Goal: Feedback & Contribution: Contribute content

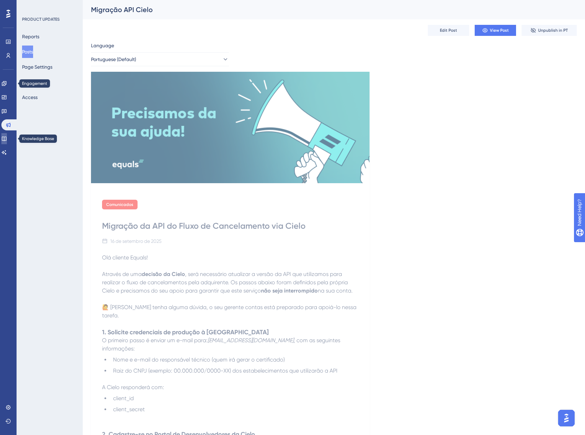
click at [7, 133] on link at bounding box center [4, 138] width 6 height 11
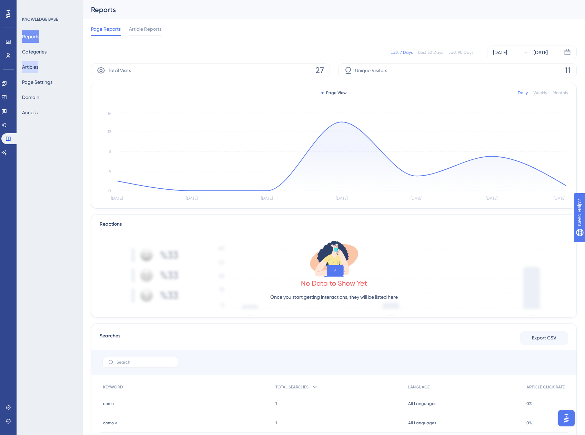
click at [36, 64] on button "Articles" at bounding box center [30, 67] width 16 height 12
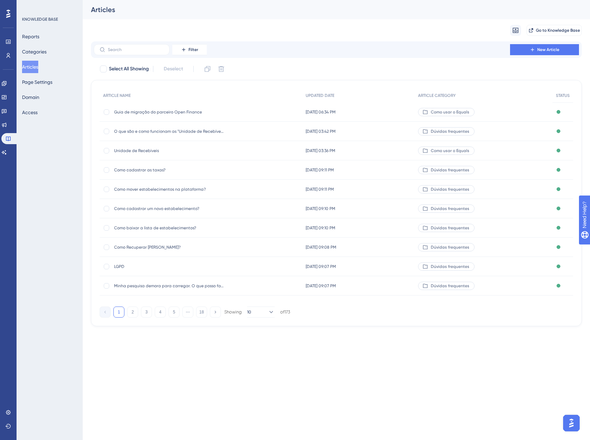
click at [144, 112] on span "Guia de migração do parceiro Open Finance" at bounding box center [169, 112] width 110 height 6
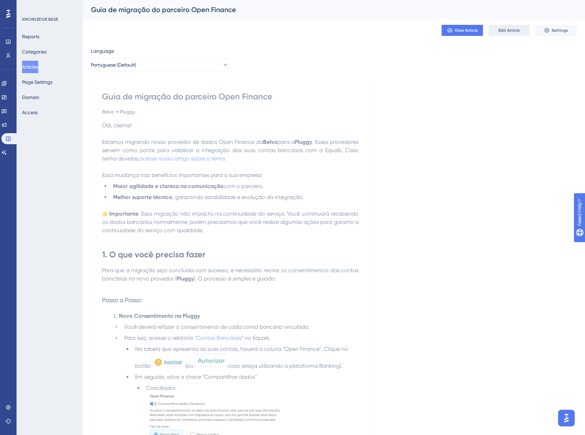
click at [511, 29] on span "Edit Article" at bounding box center [508, 31] width 21 height 6
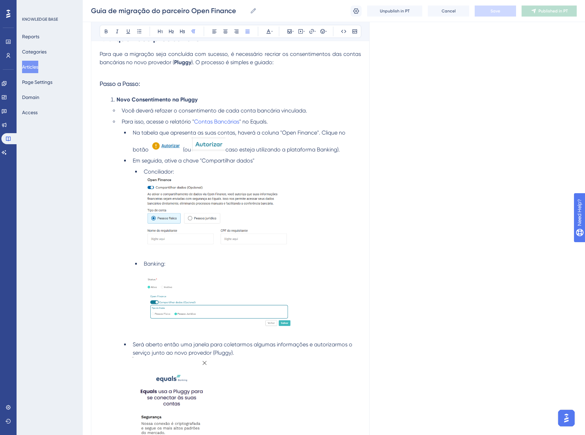
scroll to position [241, 0]
click at [202, 201] on img at bounding box center [217, 211] width 147 height 70
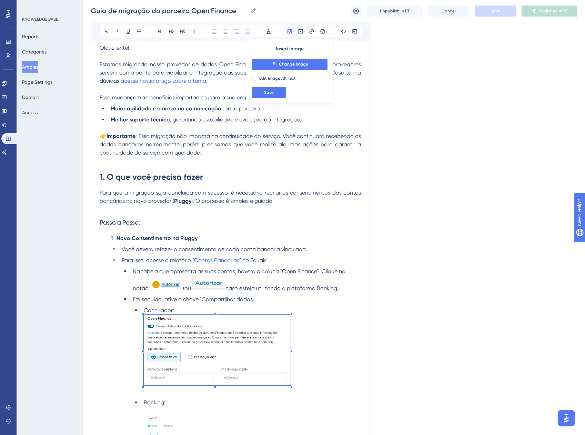
scroll to position [137, 0]
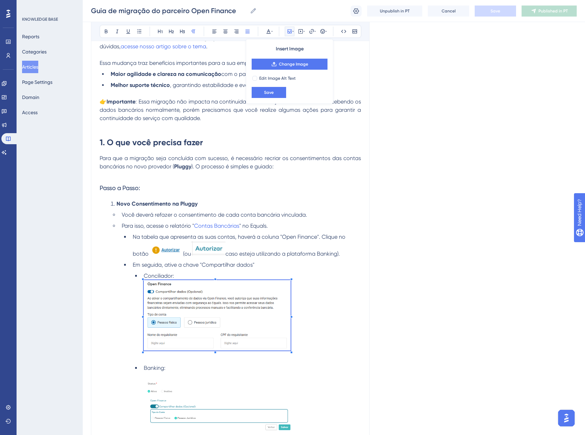
drag, startPoint x: 240, startPoint y: 292, endPoint x: 417, endPoint y: 265, distance: 179.2
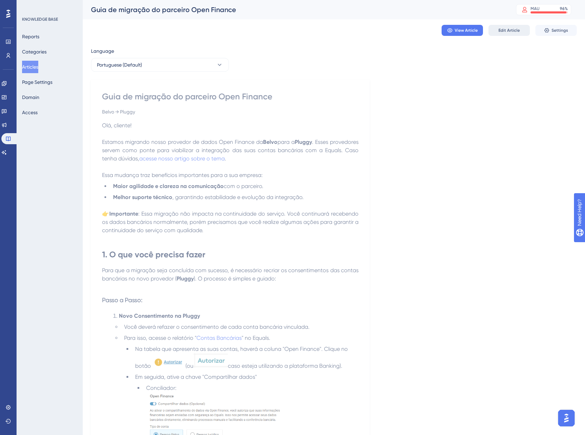
click at [509, 28] on span "Edit Article" at bounding box center [508, 31] width 21 height 6
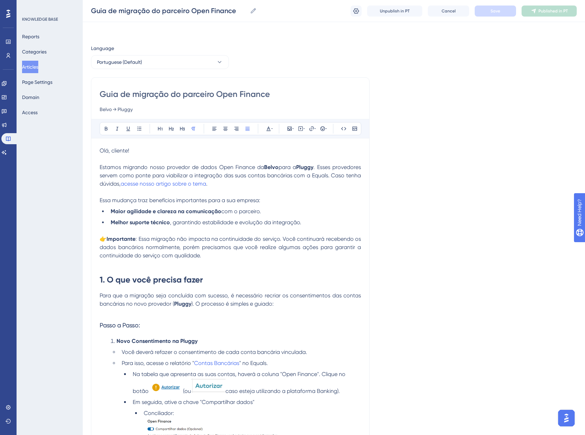
scroll to position [310, 0]
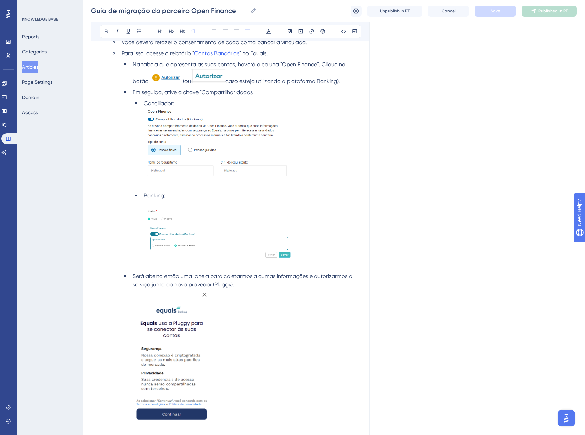
click at [216, 142] on img at bounding box center [217, 143] width 147 height 70
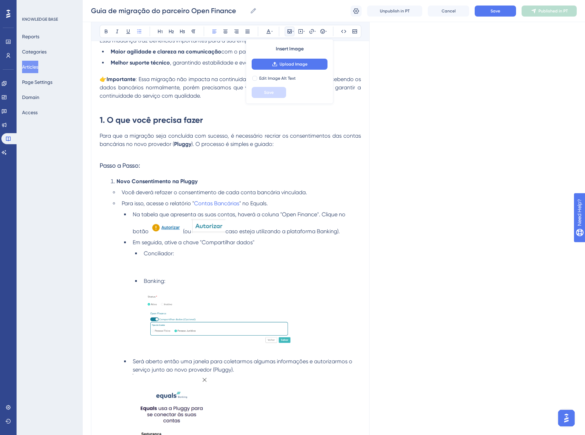
scroll to position [172, 0]
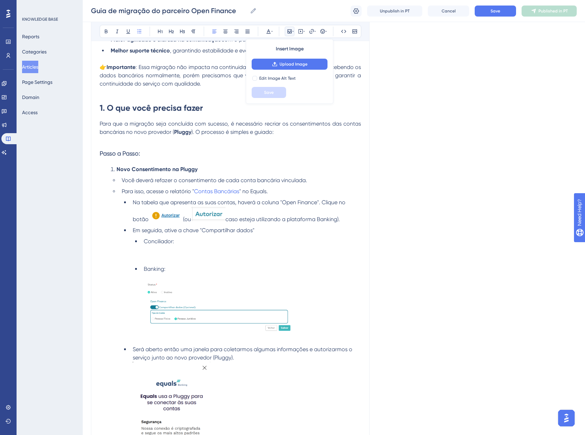
click at [147, 249] on li "Conciliador:" at bounding box center [251, 249] width 220 height 25
click at [292, 31] on icon at bounding box center [290, 32] width 6 height 6
click at [288, 64] on span "Upload Image" at bounding box center [294, 64] width 28 height 6
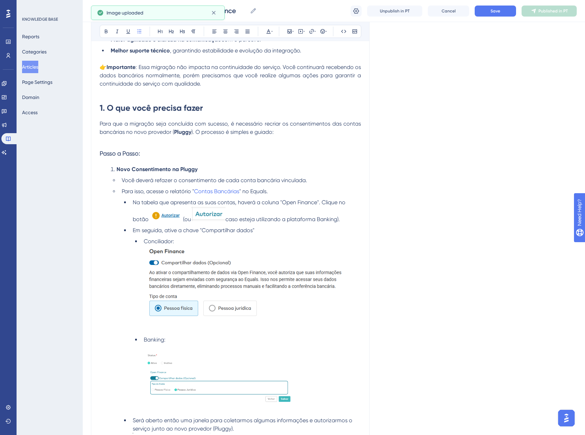
click at [231, 300] on img at bounding box center [252, 283] width 217 height 77
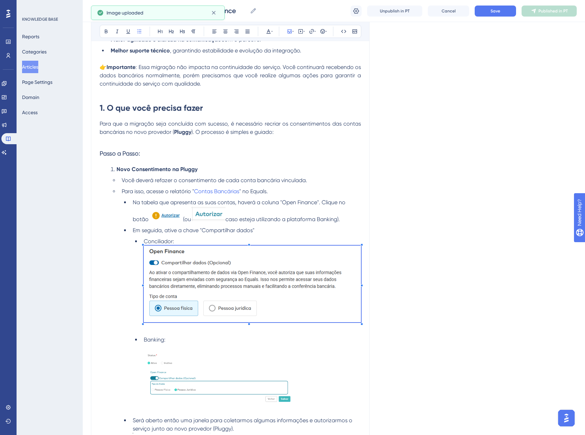
click at [360, 324] on div at bounding box center [252, 284] width 217 height 79
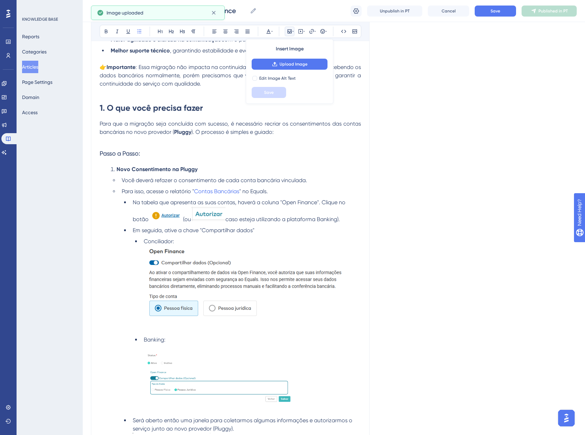
click at [316, 316] on img at bounding box center [252, 283] width 217 height 77
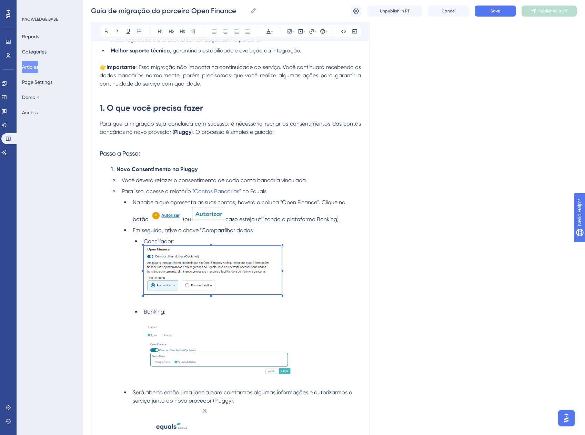
click at [282, 307] on ul "Conciliador: Banking:" at bounding box center [247, 311] width 228 height 148
click at [277, 336] on img at bounding box center [218, 349] width 148 height 51
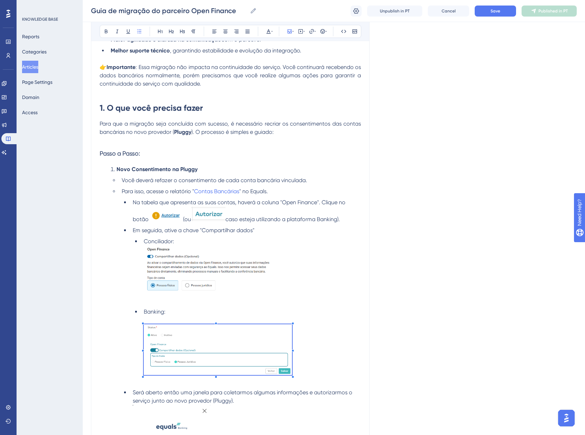
click at [201, 317] on li "Banking:" at bounding box center [251, 346] width 220 height 78
click at [182, 237] on li "Conciliador:" at bounding box center [251, 271] width 220 height 68
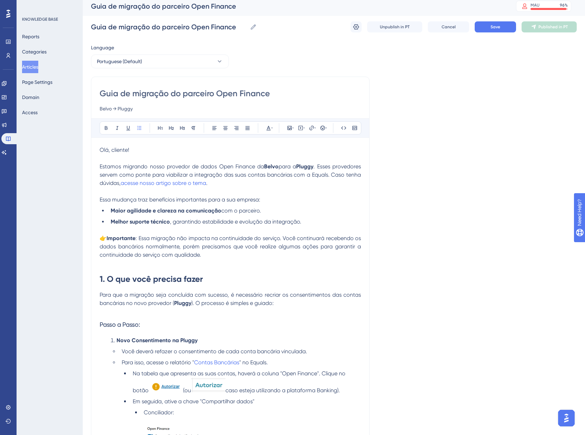
scroll to position [0, 0]
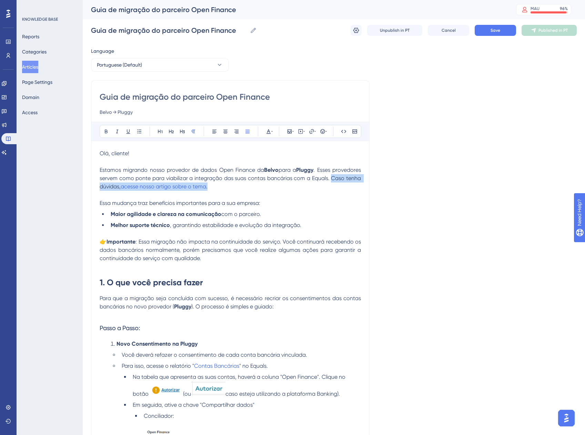
drag, startPoint x: 216, startPoint y: 184, endPoint x: 332, endPoint y: 181, distance: 115.5
click at [332, 181] on p "Estamos migrando nosso provedor de dados Open Finance da Belvo para a Pluggy . …" at bounding box center [230, 178] width 261 height 25
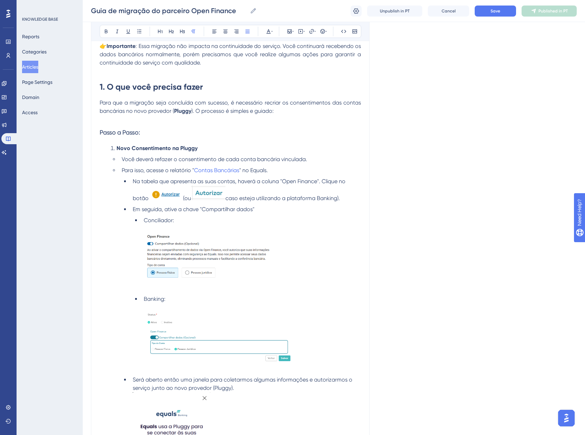
scroll to position [172, 0]
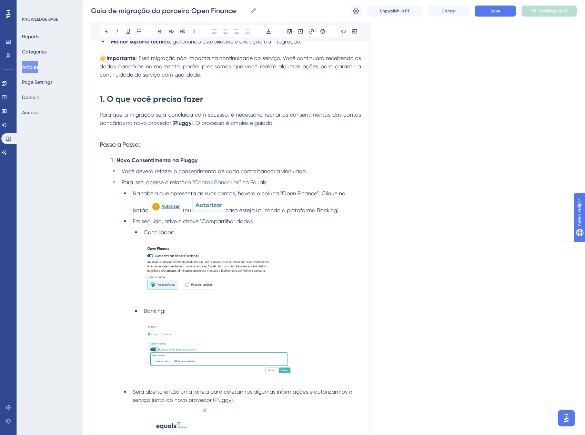
click at [110, 129] on p at bounding box center [230, 131] width 261 height 8
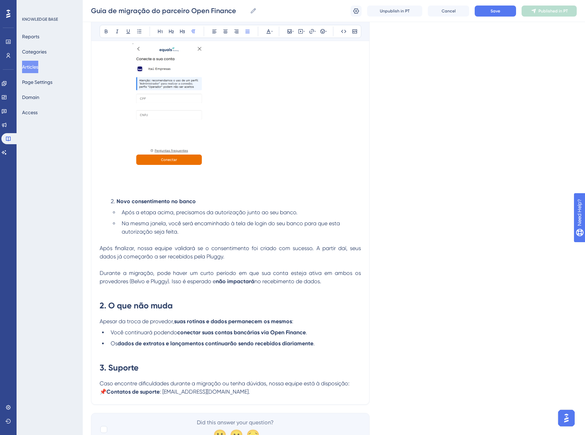
scroll to position [853, 0]
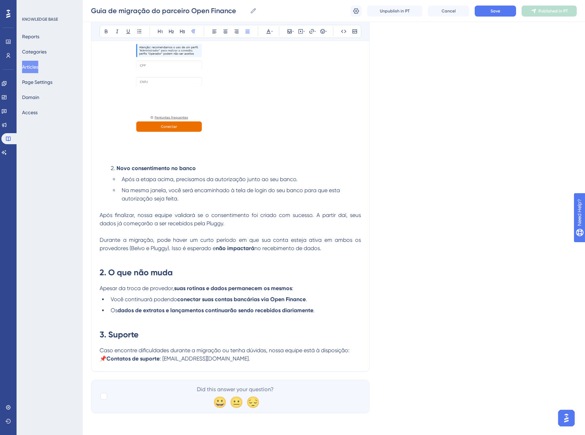
click at [100, 213] on span "Após finalizar, nossa equipe validará se o consentimento foi criado com sucesso…" at bounding box center [231, 219] width 263 height 15
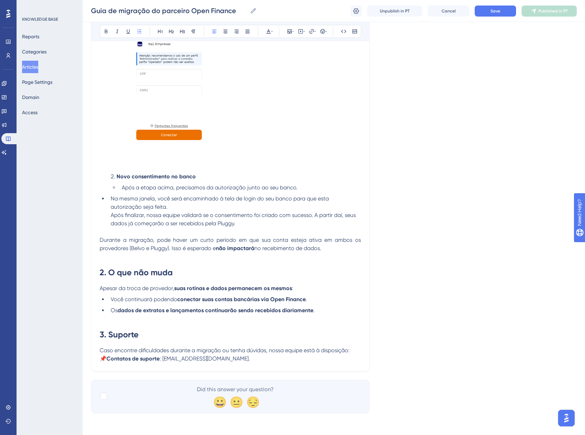
scroll to position [836, 0]
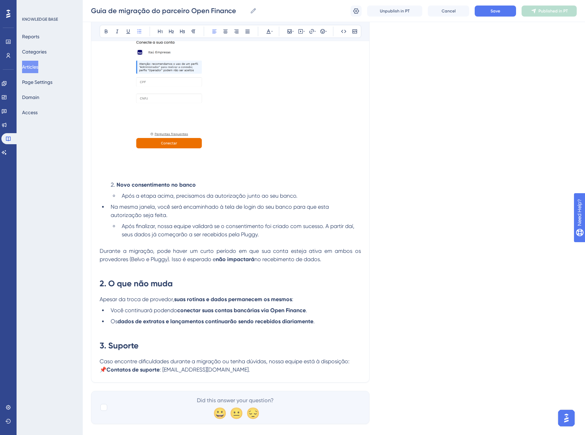
click at [108, 207] on li "Na mesma janela, você será encaminhado à tela de login do seu banco para que es…" at bounding box center [234, 211] width 253 height 17
click at [287, 233] on li "Após finalizar, nossa equipe validará se o consentimento foi criado com sucesso…" at bounding box center [240, 230] width 242 height 17
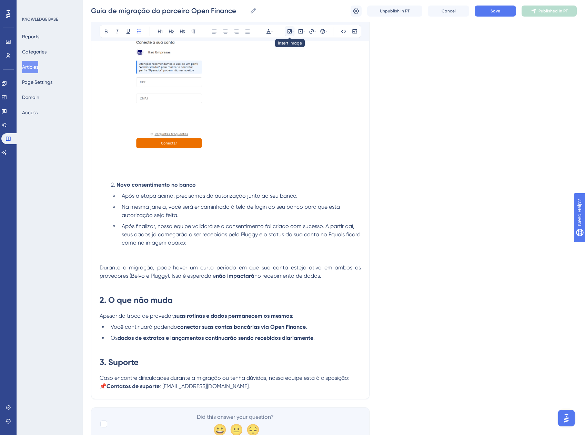
click at [292, 31] on icon at bounding box center [290, 32] width 6 height 6
click at [290, 62] on span "Upload Image" at bounding box center [294, 64] width 28 height 6
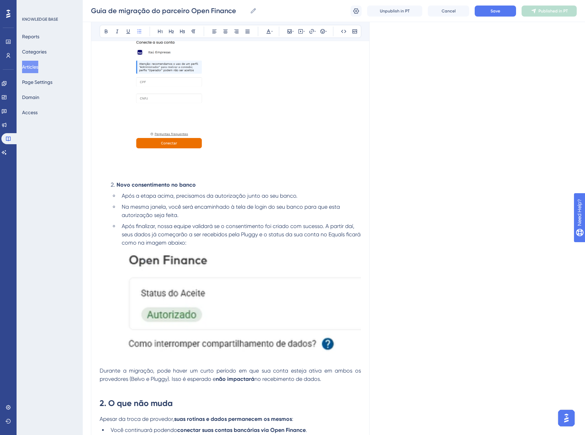
click at [213, 311] on img at bounding box center [241, 301] width 239 height 109
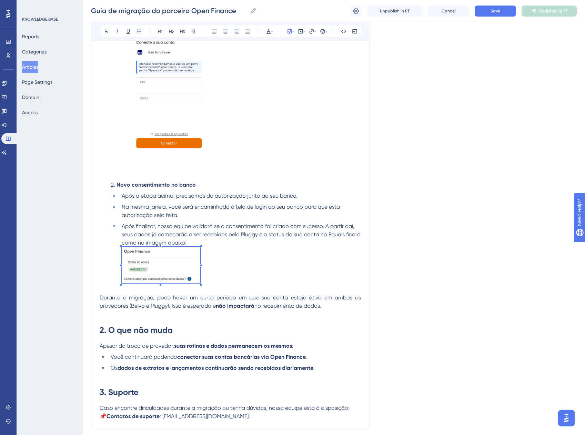
click at [210, 244] on li "Após finalizar, nossa equipe validará se o consentimento foi criado com sucesso…" at bounding box center [240, 253] width 242 height 63
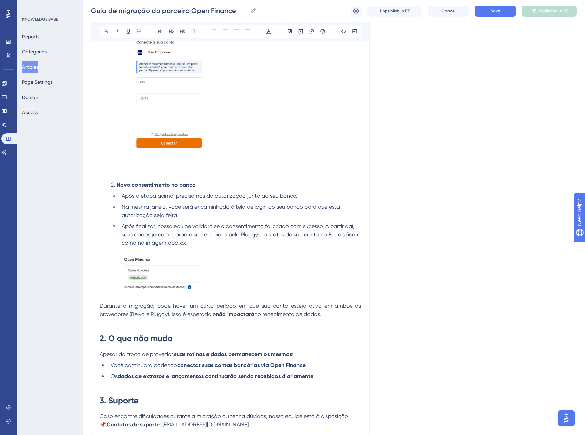
click at [101, 304] on span "Durante a migração, pode haver um curto período em que sua conta esteja ativa e…" at bounding box center [231, 309] width 263 height 15
click at [319, 31] on button at bounding box center [323, 32] width 10 height 10
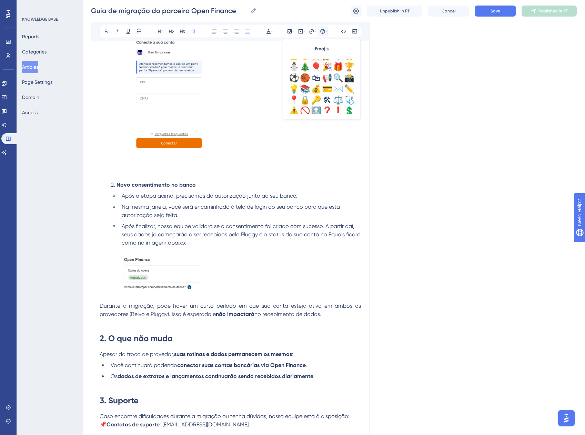
scroll to position [241, 0]
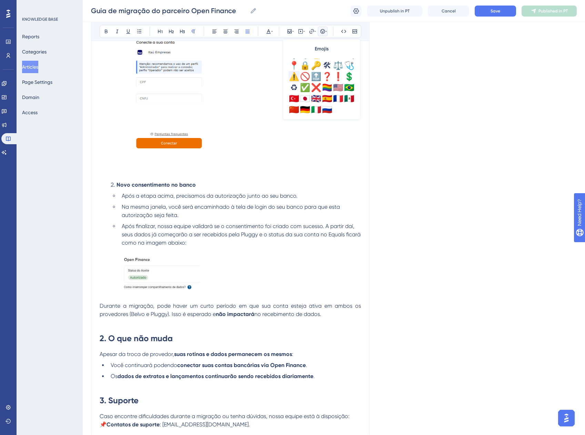
click at [294, 78] on div "⚠️" at bounding box center [293, 76] width 11 height 11
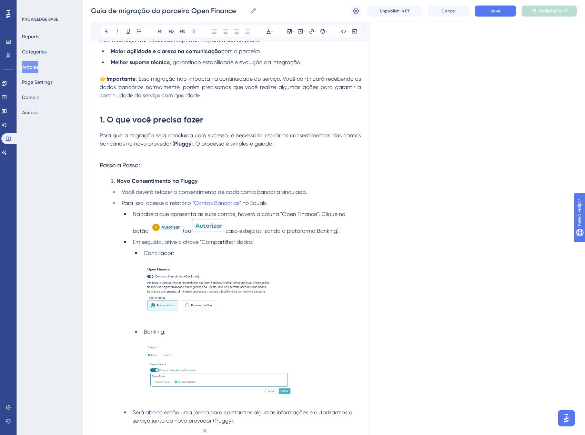
scroll to position [144, 0]
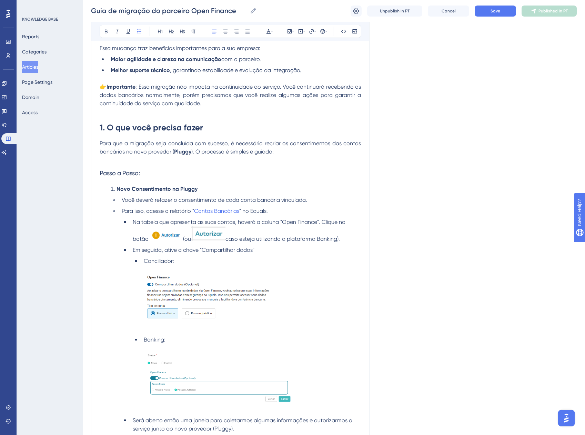
click at [267, 212] on span "" no Equals." at bounding box center [253, 210] width 29 height 7
click at [506, 10] on button "Save" at bounding box center [495, 11] width 41 height 11
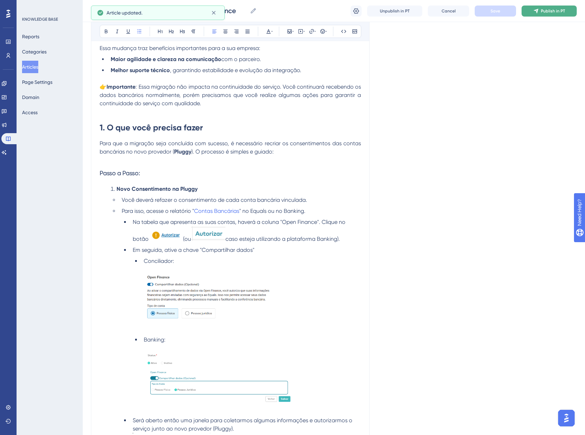
click at [532, 14] on button "Publish in PT" at bounding box center [548, 11] width 55 height 11
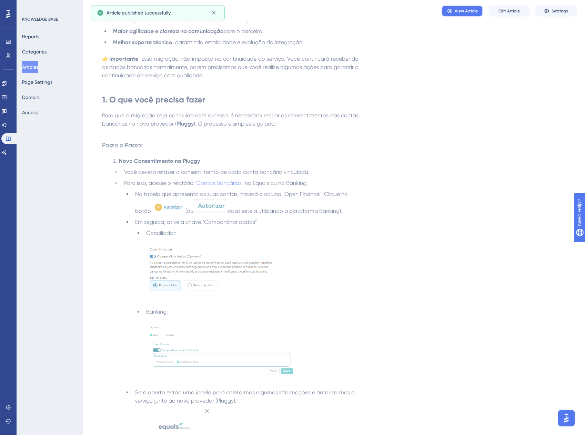
click at [460, 7] on button "View Article" at bounding box center [462, 11] width 41 height 11
click at [35, 64] on button "Articles" at bounding box center [30, 67] width 16 height 12
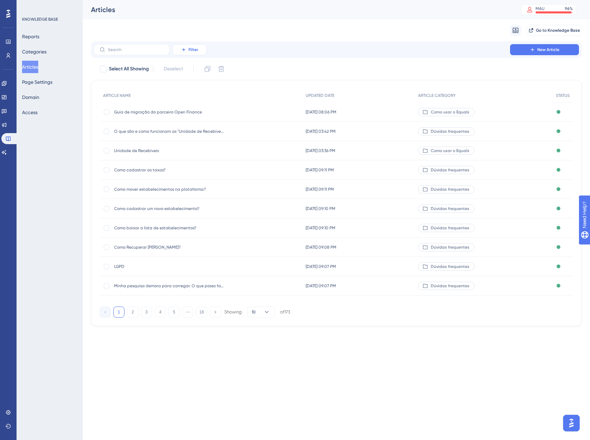
click at [190, 52] on span "Filter" at bounding box center [194, 50] width 10 height 6
click at [142, 48] on input "text" at bounding box center [136, 49] width 56 height 5
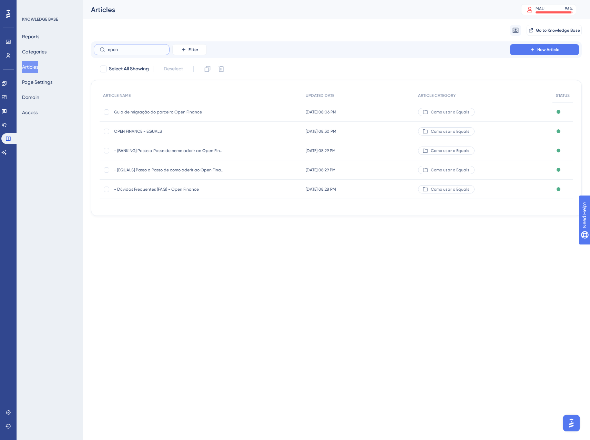
type input "open"
click at [149, 133] on span "OPEN FINANCE - EQUALS" at bounding box center [169, 132] width 110 height 6
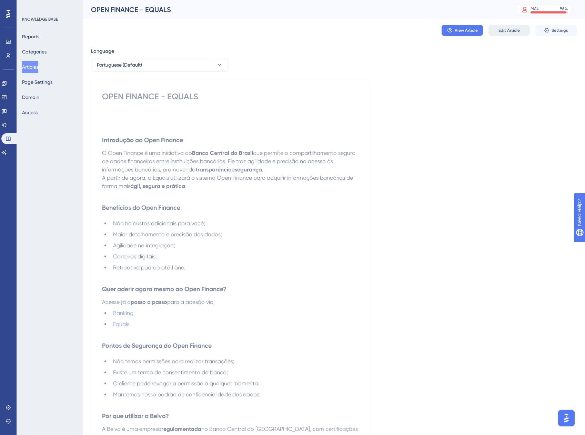
click at [505, 31] on span "Edit Article" at bounding box center [508, 31] width 21 height 6
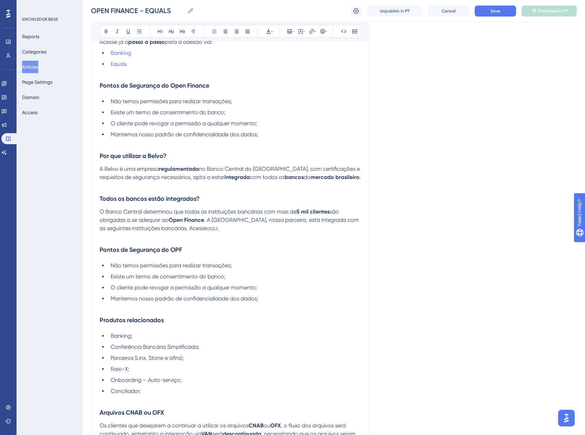
scroll to position [272, 0]
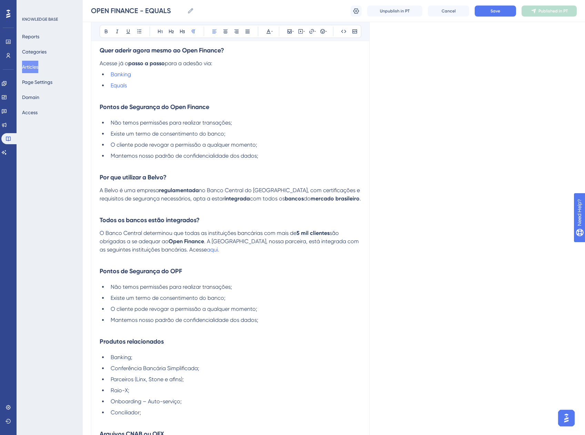
click at [163, 175] on strong "Por que utilizar a Belvo?" at bounding box center [133, 177] width 67 height 8
click at [473, 195] on div "Language Portuguese (Default) OPEN FINANCE - EQUALS Bold Italic Underline Bulle…" at bounding box center [334, 161] width 486 height 778
click at [108, 188] on span "A Belvo é uma empresa" at bounding box center [129, 190] width 59 height 7
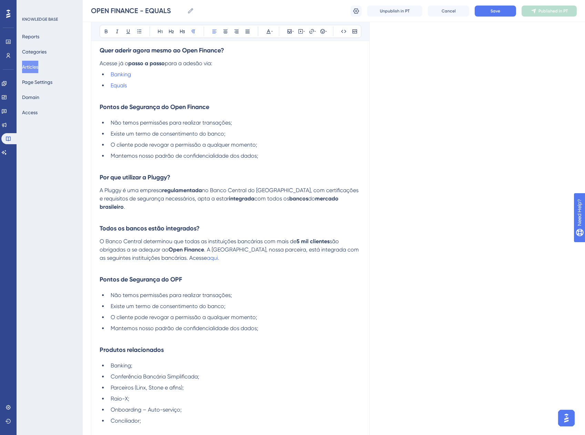
click at [424, 201] on div "Language Portuguese (Default) OPEN FINANCE - EQUALS Bold Italic Underline Bulle…" at bounding box center [334, 165] width 486 height 787
click at [425, 202] on div "Language Portuguese (Default) OPEN FINANCE - EQUALS Bold Italic Underline Bulle…" at bounding box center [334, 165] width 486 height 787
click at [222, 246] on span ". A Belvo, nossa parceira, está integrada com as seguintes instituições bancári…" at bounding box center [230, 253] width 261 height 15
click at [504, 223] on div "Language Portuguese (Default) OPEN FINANCE - EQUALS Bold Italic Underline Bulle…" at bounding box center [334, 165] width 486 height 787
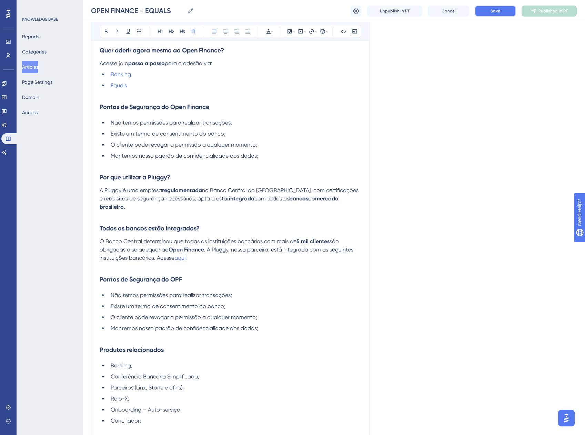
click at [490, 13] on button "Save" at bounding box center [495, 11] width 41 height 11
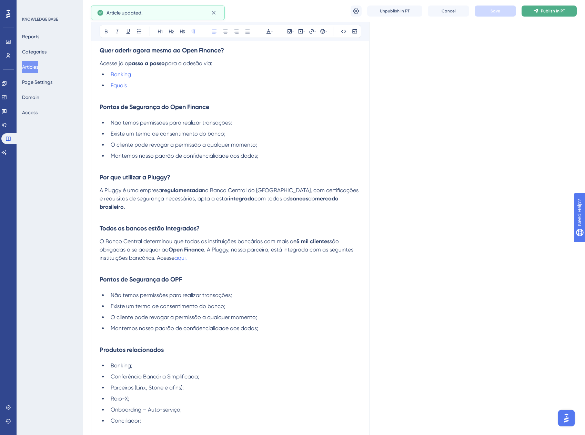
click at [547, 12] on span "Publish in PT" at bounding box center [553, 11] width 24 height 6
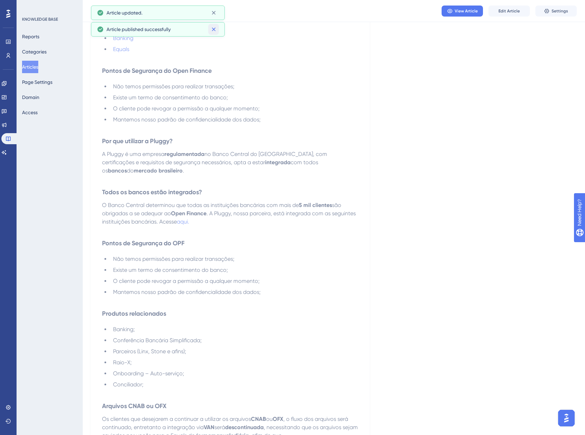
click at [216, 28] on icon at bounding box center [213, 29] width 7 height 7
click at [215, 16] on icon at bounding box center [213, 12] width 7 height 7
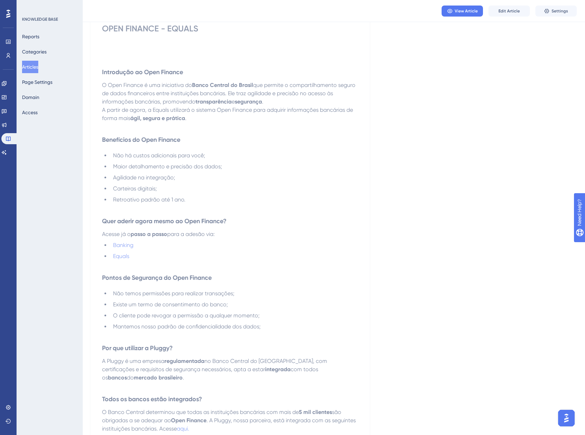
scroll to position [0, 0]
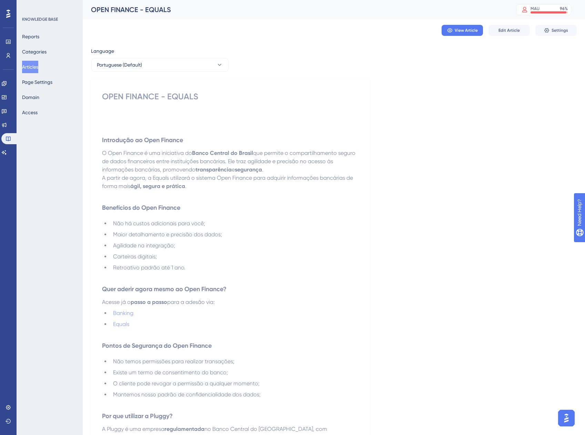
scroll to position [144, 0]
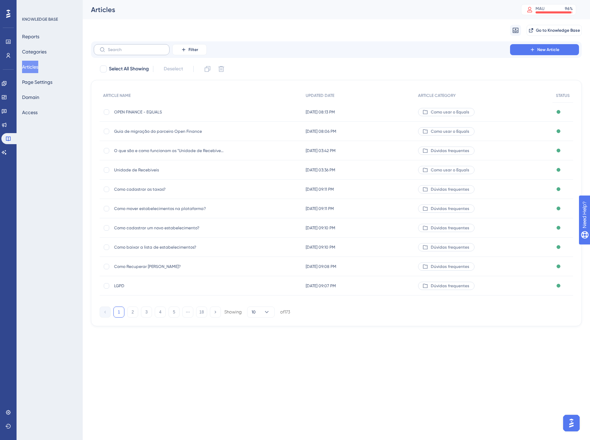
click at [124, 53] on label at bounding box center [132, 49] width 76 height 11
click at [124, 52] on input "text" at bounding box center [136, 49] width 56 height 5
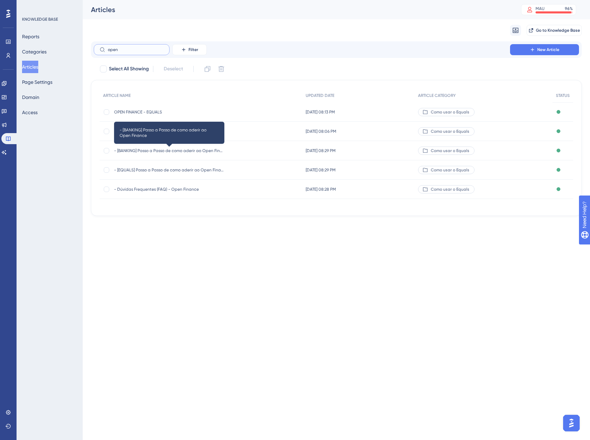
type input "open"
click at [151, 151] on span "- [BANKING] Passo a Passo de como aderir ao Open Finance" at bounding box center [169, 151] width 110 height 6
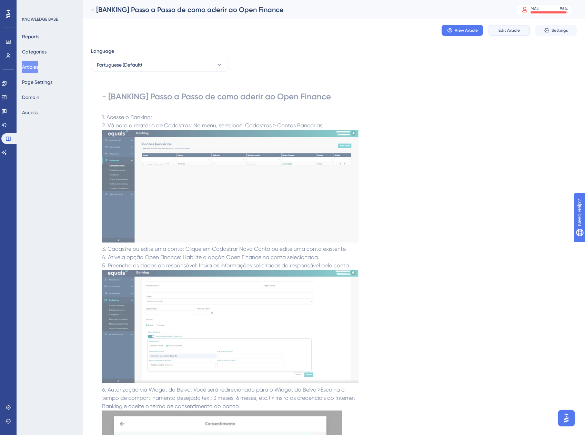
click at [515, 34] on button "Edit Article" at bounding box center [508, 30] width 41 height 11
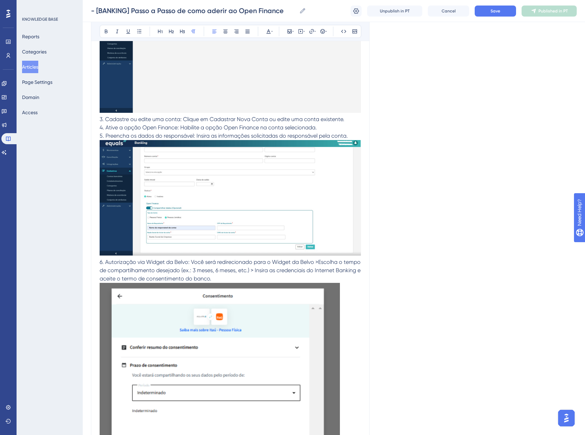
scroll to position [172, 0]
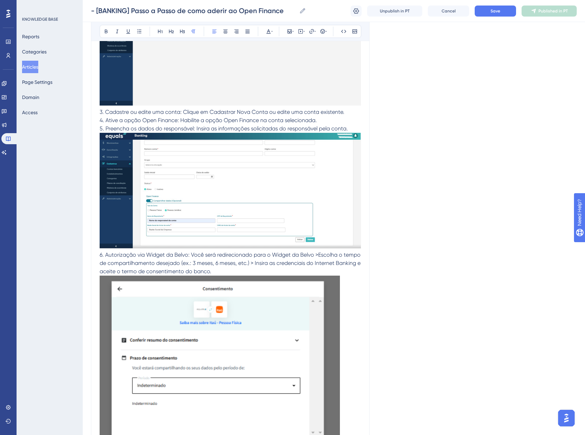
click at [180, 256] on span "6. Autorização via Widget da Belvo: Você será redirecionado para o Widget da Be…" at bounding box center [231, 262] width 262 height 23
click at [316, 255] on span "6. Autorização via Widget da Pluggy: Você será redirecionado para o Widget da B…" at bounding box center [227, 262] width 254 height 23
click at [311, 254] on span "6. Autorização via Widget da Pluggy: Você será redirecionado para o Widget da B…" at bounding box center [227, 262] width 254 height 23
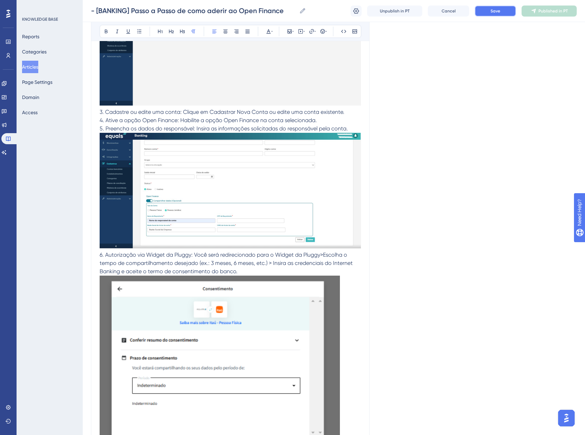
click at [495, 13] on span "Save" at bounding box center [495, 11] width 10 height 6
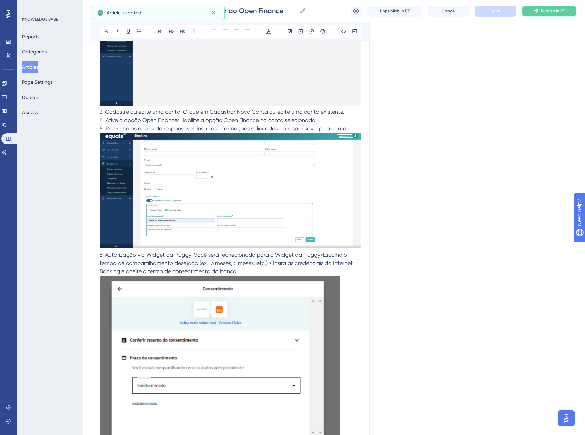
click at [546, 11] on span "Publish in PT" at bounding box center [553, 11] width 24 height 6
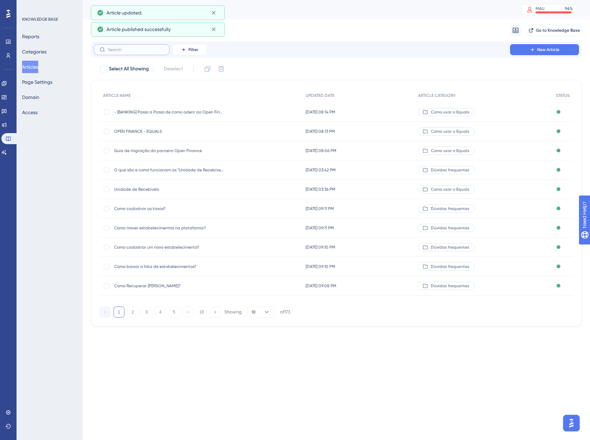
click at [120, 49] on input "text" at bounding box center [136, 49] width 56 height 5
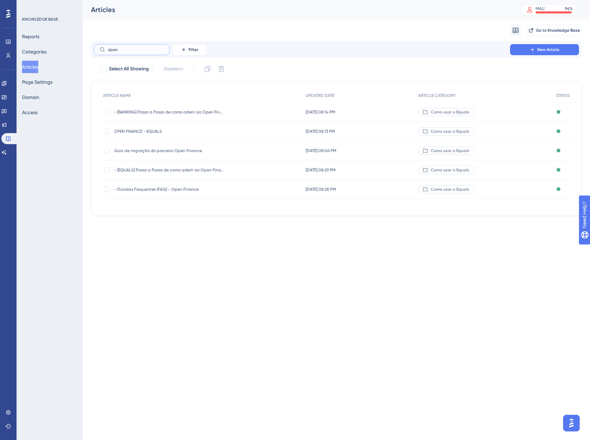
type input "open"
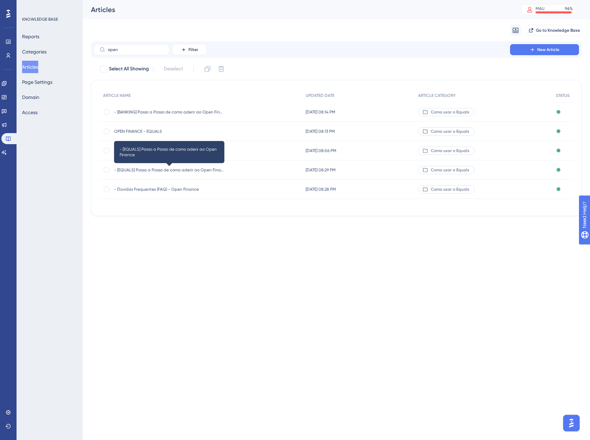
click at [160, 168] on span "- [EQUALS] Passo a Passo de como aderir ao Open Finance" at bounding box center [169, 170] width 110 height 6
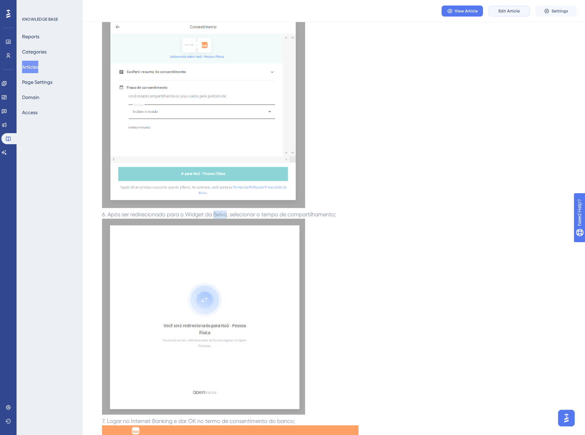
click at [499, 11] on span "Edit Article" at bounding box center [508, 11] width 21 height 6
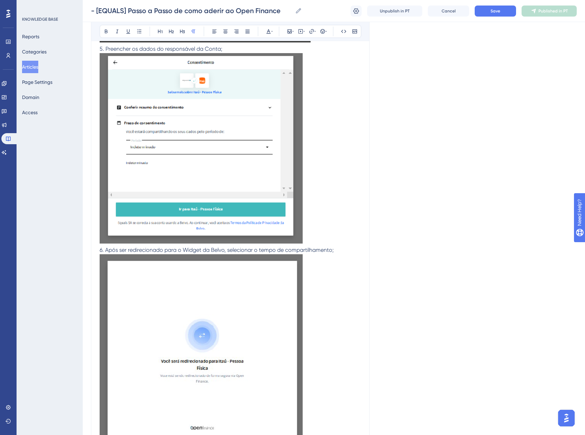
scroll to position [551, 0]
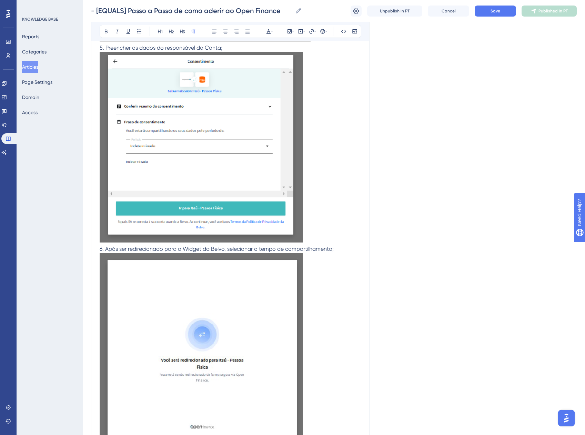
click at [221, 248] on span "6. Após ser redirecionado para o Widget da Belvo, selecionar o tempo de compart…" at bounding box center [217, 248] width 234 height 7
click at [495, 8] on span "Save" at bounding box center [495, 11] width 10 height 6
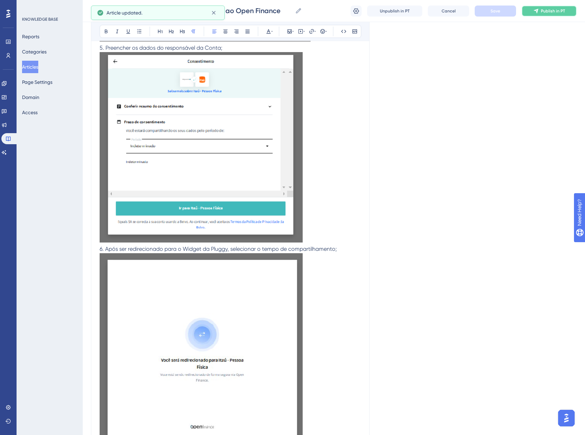
click at [530, 10] on button "Publish in PT" at bounding box center [548, 11] width 55 height 11
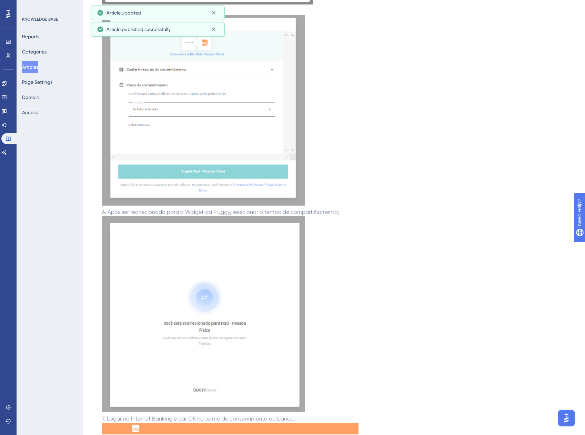
scroll to position [0, 0]
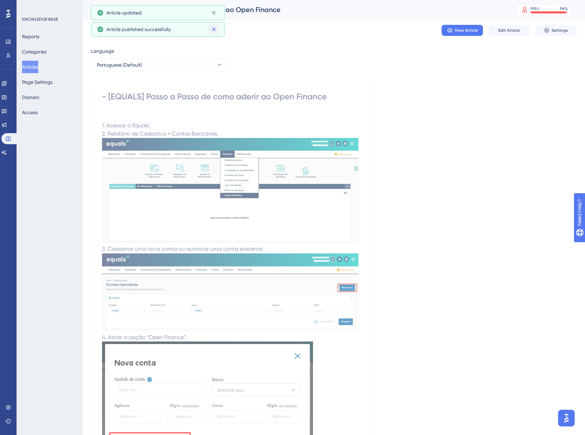
click at [211, 30] on icon at bounding box center [213, 29] width 7 height 7
click at [212, 14] on icon at bounding box center [214, 13] width 4 height 4
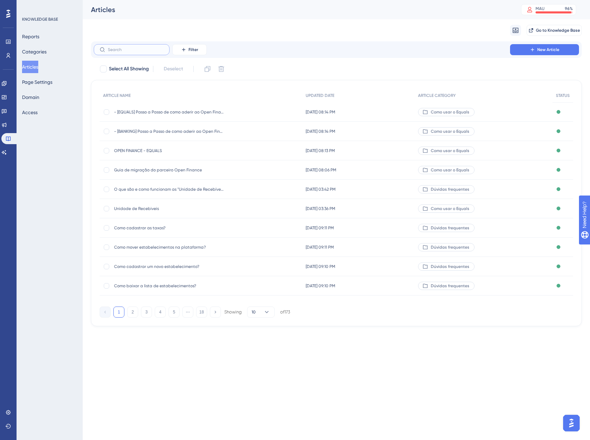
click at [125, 49] on input "text" at bounding box center [136, 49] width 56 height 5
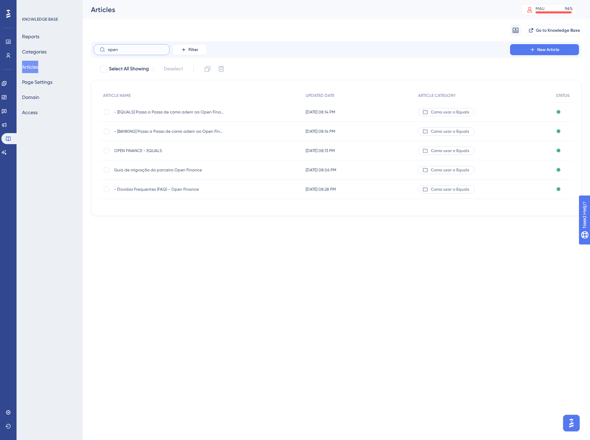
type input "open"
click at [167, 188] on span "- Dúvidas Frequentes (FAQ) - Open Finance" at bounding box center [169, 189] width 110 height 6
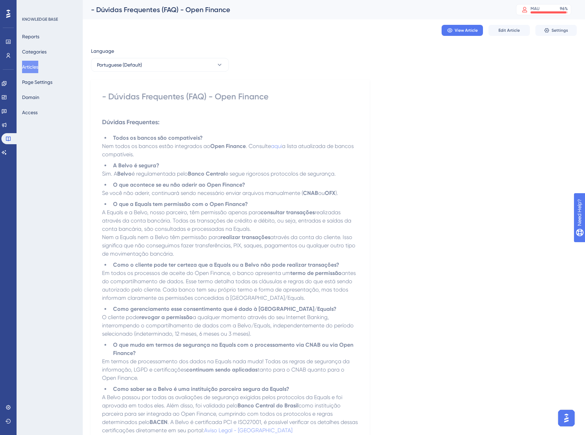
click at [498, 36] on div "View Article Edit Article Settings" at bounding box center [334, 30] width 486 height 22
click at [498, 31] on button "Edit Article" at bounding box center [508, 30] width 41 height 11
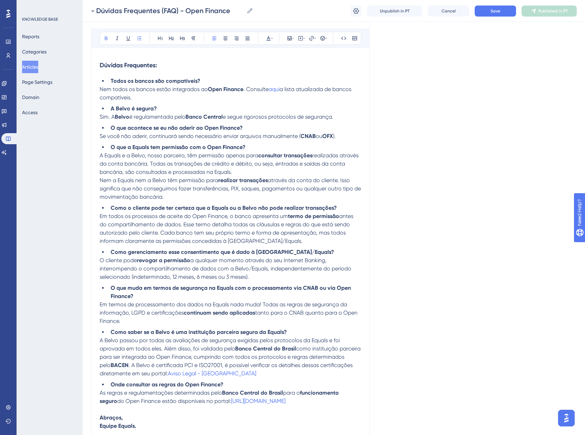
click at [122, 105] on strong "A Belvo é segura?" at bounding box center [134, 108] width 46 height 7
click at [120, 116] on strong "Belvo" at bounding box center [122, 116] width 14 height 7
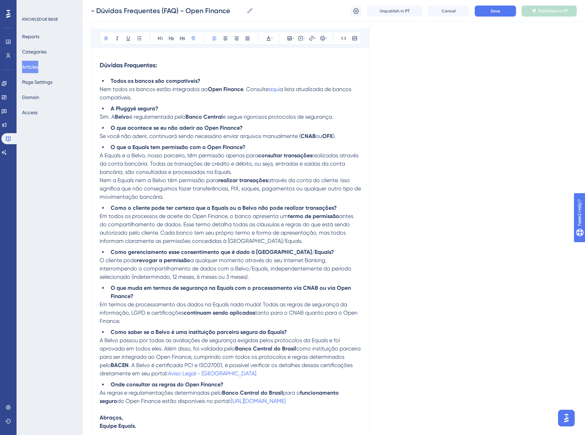
click at [134, 107] on strong "A Pluggyé segura?" at bounding box center [135, 108] width 48 height 7
click at [120, 116] on strong "Belvo" at bounding box center [122, 116] width 14 height 7
click at [140, 155] on span "A Equals e a Belvo, nosso parceiro, têm permissão apenas para" at bounding box center [179, 155] width 159 height 7
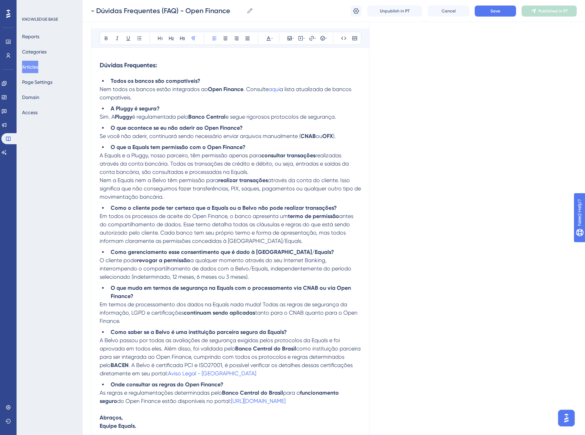
click at [161, 180] on span "Nem a Equals nem a Belvo têm permissão para" at bounding box center [159, 180] width 119 height 7
click at [249, 206] on strong "Como o cliente pode ter certeza que a Equals ou a Belvo não pode realizar trans…" at bounding box center [224, 207] width 226 height 7
click at [238, 238] on span "antes do compartilhamento de dados. Esse termo detalha todas as cláusulas e reg…" at bounding box center [227, 228] width 255 height 31
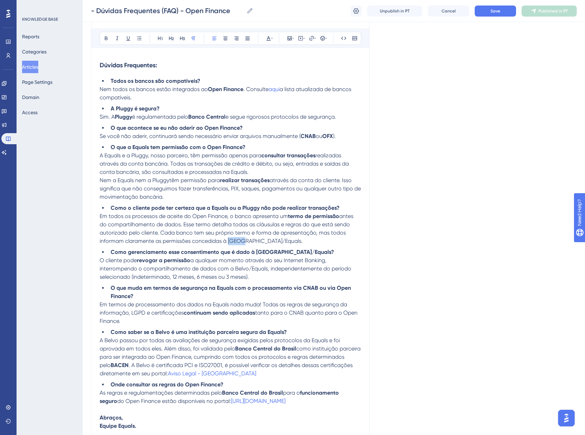
click at [238, 238] on span "antes do compartilhamento de dados. Esse termo detalha todas as cláusulas e reg…" at bounding box center [227, 228] width 255 height 31
click at [266, 251] on strong "Como gerenciamento esse consentimento que é dado à [GEOGRAPHIC_DATA]/Equals?" at bounding box center [222, 251] width 223 height 7
click at [234, 267] on span "a qualquer momento através do seu Internet Banking, interrompendo o compartilha…" at bounding box center [226, 268] width 253 height 23
click at [239, 268] on span "a qualquer momento através do seu Internet Banking, interrompendo o compartilha…" at bounding box center [226, 268] width 253 height 23
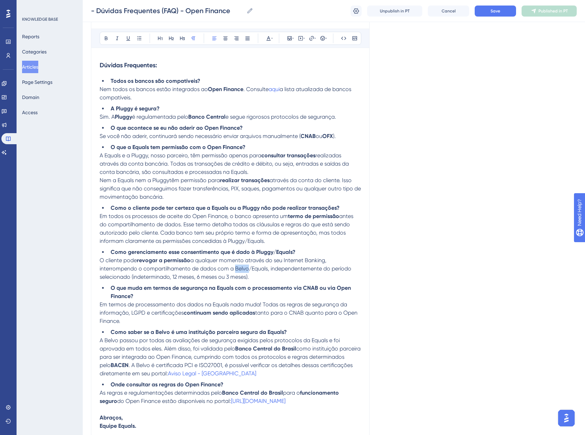
drag, startPoint x: 239, startPoint y: 268, endPoint x: 199, endPoint y: 274, distance: 40.7
click at [238, 268] on span "a qualquer momento através do seu Internet Banking, interrompendo o compartilha…" at bounding box center [226, 268] width 253 height 23
click at [161, 331] on strong "Como saber se a Belvo é uma instituição parceira segura da Equals?" at bounding box center [199, 331] width 176 height 7
click at [110, 340] on span "A Belvo passou por todas as avaliações de segurança exigidas pelos protocolos d…" at bounding box center [221, 344] width 242 height 15
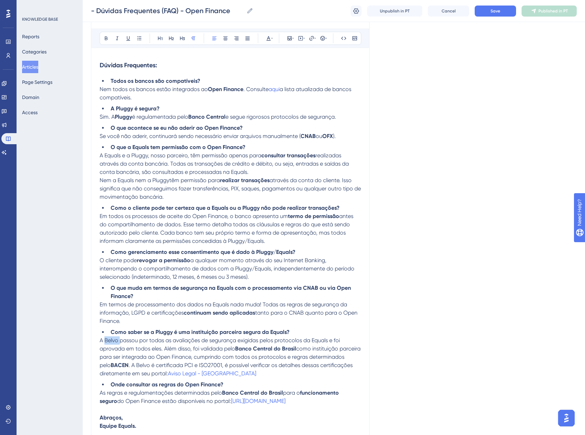
click at [110, 340] on span "A Belvo passou por todas as avaliações de segurança exigidas pelos protocolos d…" at bounding box center [221, 344] width 242 height 15
click at [181, 365] on span ". A Belvo é certificada PCI e ISO27001, é possível verificar os detalhes dessas…" at bounding box center [227, 369] width 254 height 15
drag, startPoint x: 181, startPoint y: 365, endPoint x: 175, endPoint y: 366, distance: 5.9
click at [180, 365] on span ". A Belvo é certificada PCI e ISO27001, é possível verificar os detalhes dessas…" at bounding box center [227, 369] width 254 height 15
click at [253, 375] on span "Aviso Legal - [GEOGRAPHIC_DATA]" at bounding box center [212, 373] width 88 height 7
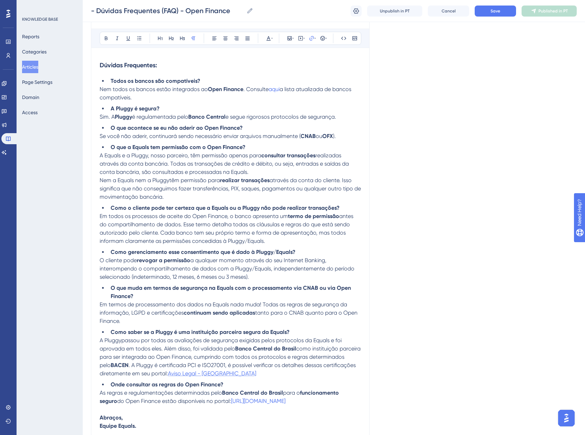
click at [238, 372] on span "Aviso Legal - [GEOGRAPHIC_DATA]" at bounding box center [212, 373] width 88 height 7
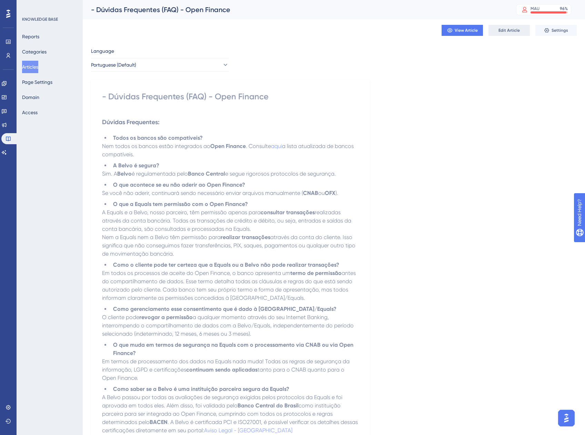
click at [497, 31] on button "Edit Article" at bounding box center [508, 30] width 41 height 11
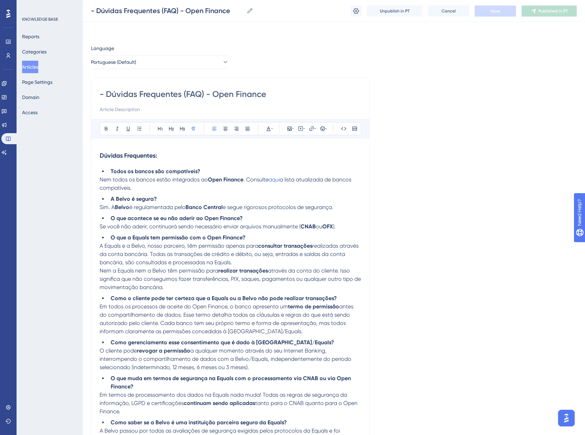
scroll to position [90, 0]
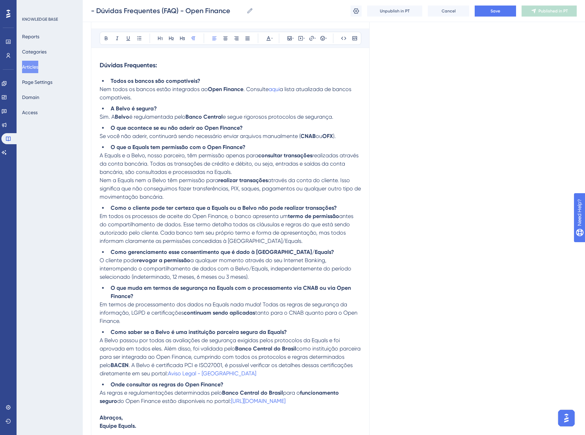
click at [147, 94] on p "Nem todos os bancos estão integrados ao Open Finance . Consulte aqui a lista at…" at bounding box center [230, 93] width 261 height 17
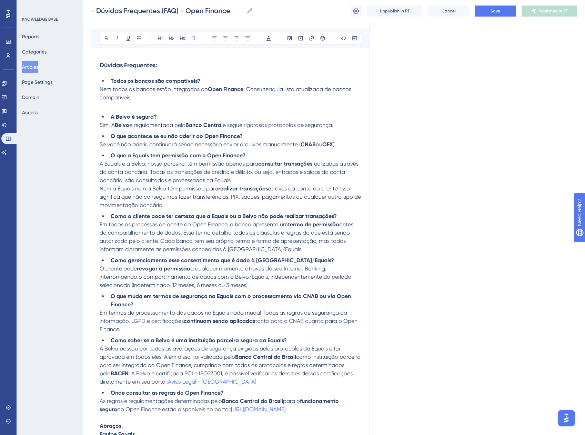
click at [344, 125] on p "Sim. A Belvo é regulamentada pelo Banco Central e segue rigorosos protocolos de…" at bounding box center [230, 125] width 261 height 8
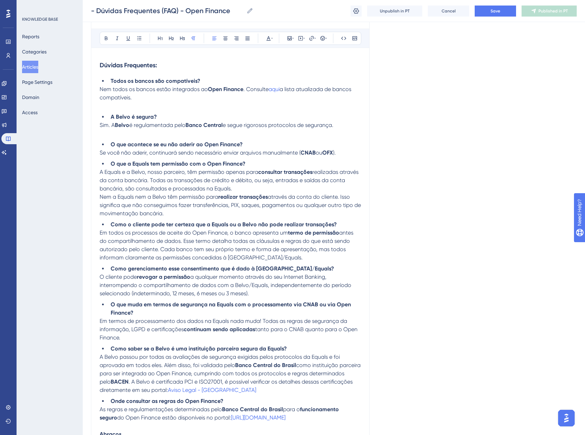
click at [347, 150] on p "Se você não aderir, continuará sendo necessário enviar arquivos manualmente ( C…" at bounding box center [230, 153] width 261 height 8
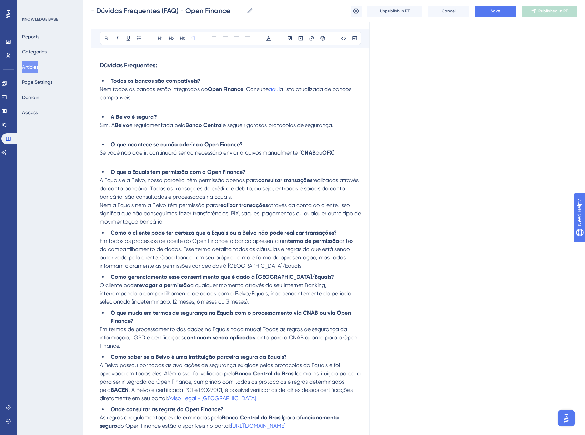
click at [187, 222] on p "Nem a Equals nem a Belvo têm permissão para realizar transações através da cont…" at bounding box center [230, 213] width 261 height 25
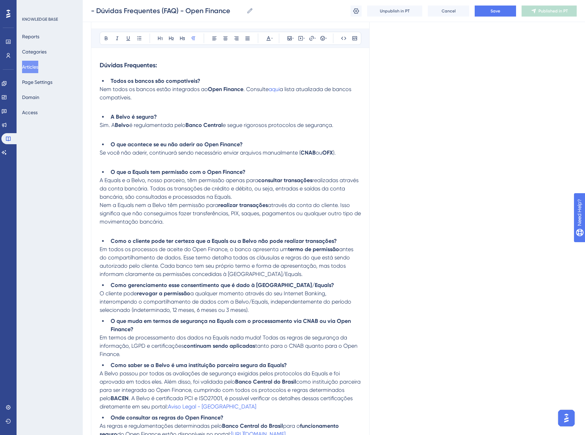
click at [272, 273] on p "Em todos os processos de aceite do Open Finance, o banco apresenta um termo de …" at bounding box center [230, 261] width 261 height 33
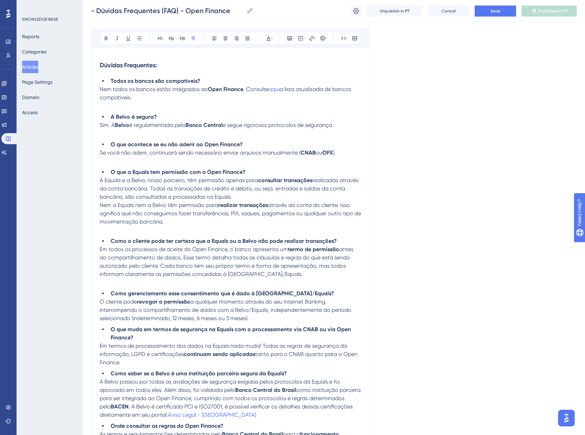
click at [270, 319] on p "O cliente pode revogar a permissão a qualquer momento através do seu Internet B…" at bounding box center [230, 309] width 261 height 25
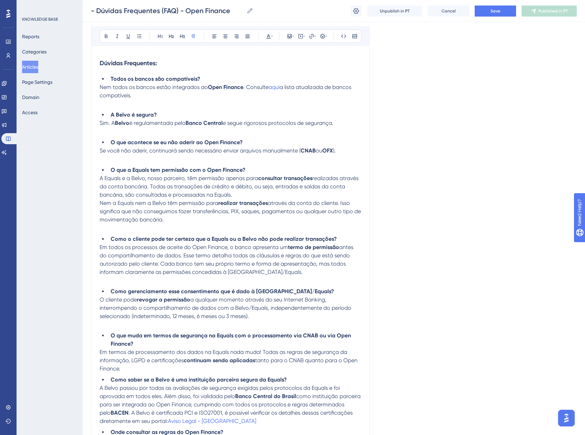
scroll to position [125, 0]
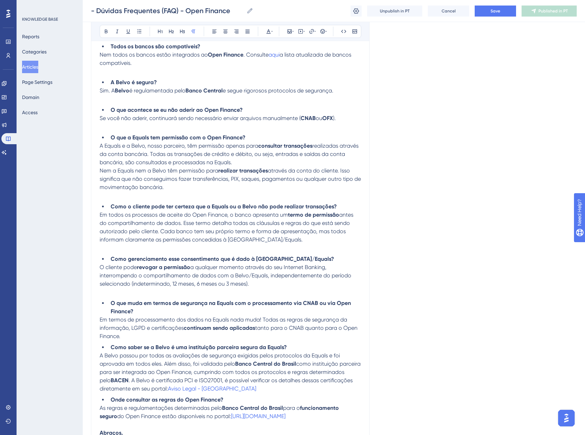
click at [139, 336] on p "Em termos de processamento dos dados na Equals nada muda! Todas as regras de se…" at bounding box center [230, 327] width 261 height 25
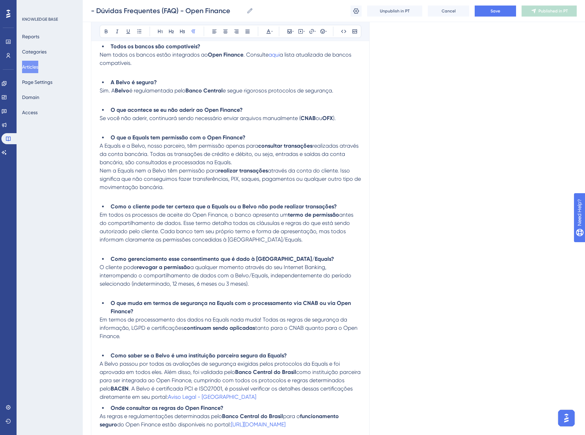
scroll to position [159, 0]
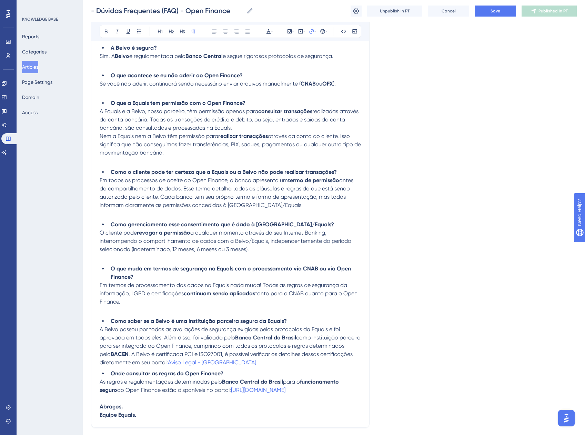
click at [255, 363] on p "A Belvo passou por todas as avaliações de segurança exigidas pelos protocolos d…" at bounding box center [230, 345] width 261 height 41
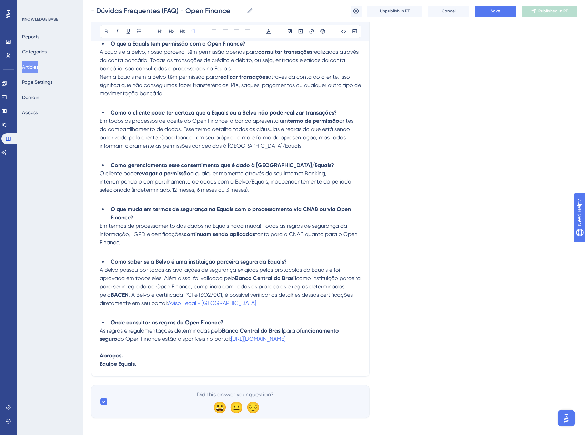
scroll to position [228, 0]
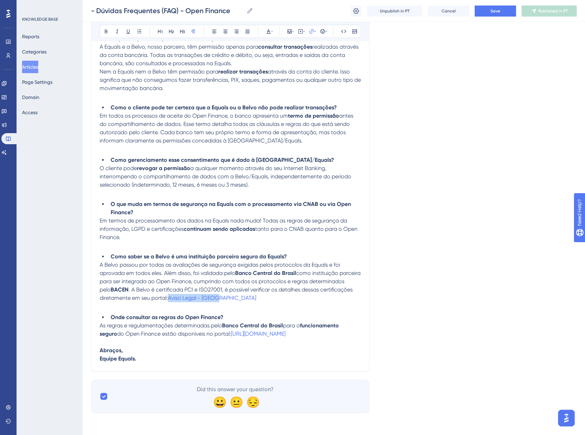
drag, startPoint x: 251, startPoint y: 295, endPoint x: 202, endPoint y: 292, distance: 48.7
click at [202, 292] on p "A Belvo passou por todas as avaliações de segurança exigidas pelos protocolos d…" at bounding box center [230, 281] width 261 height 41
drag, startPoint x: 255, startPoint y: 293, endPoint x: 204, endPoint y: 294, distance: 51.4
click at [204, 294] on p "A Belvo passou por todas as avaliações de segurança exigidas pelos protocolos d…" at bounding box center [230, 281] width 261 height 41
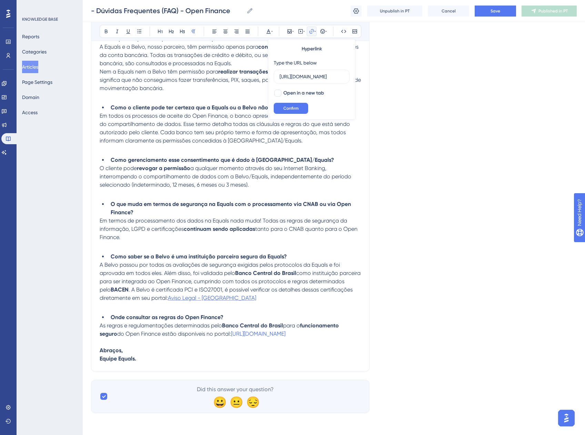
scroll to position [0, 23]
click at [302, 78] on input "[URL][DOMAIN_NAME]" at bounding box center [312, 77] width 64 height 8
type input "[URL]"
click at [281, 92] on div at bounding box center [278, 93] width 8 height 8
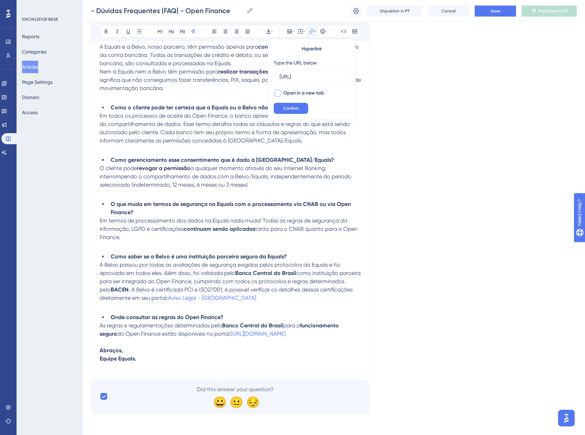
checkbox input "true"
click at [286, 109] on span "Confirm" at bounding box center [290, 108] width 15 height 6
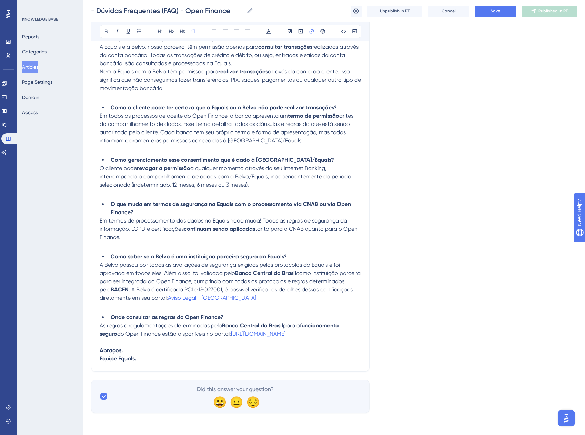
click at [279, 302] on p at bounding box center [230, 306] width 261 height 8
drag, startPoint x: 255, startPoint y: 295, endPoint x: 238, endPoint y: 295, distance: 17.2
click at [238, 295] on p "A Belvo passou por todas as avaliações de segurança exigidas pelos protocolos d…" at bounding box center [230, 281] width 261 height 41
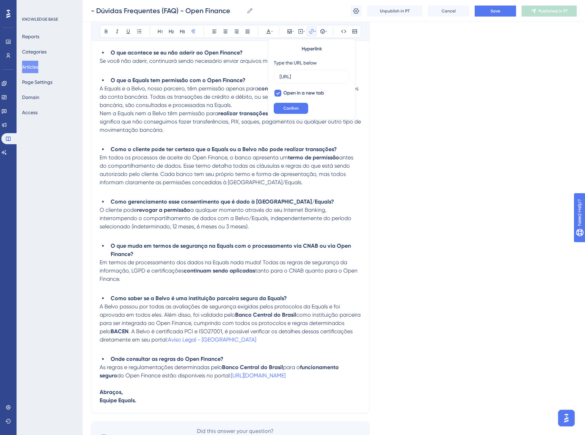
scroll to position [194, 0]
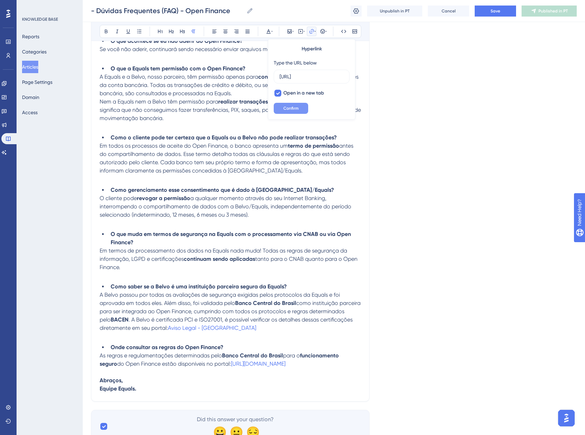
type input "[URL]"
click at [304, 113] on button "Confirm" at bounding box center [291, 108] width 34 height 11
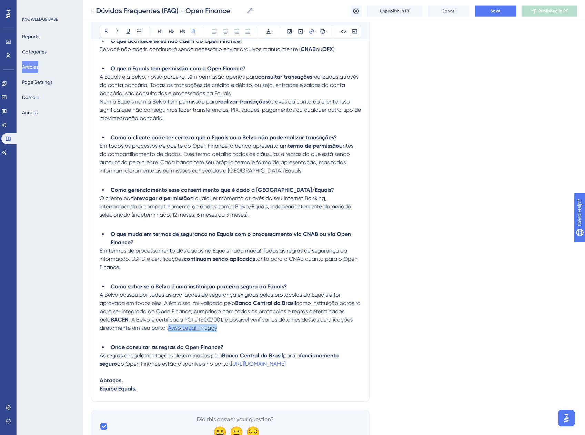
drag, startPoint x: 260, startPoint y: 327, endPoint x: 204, endPoint y: 324, distance: 56.6
click at [204, 324] on p "A Belvo passou por todas as avaliações de segurança exigidas pelos protocolos d…" at bounding box center [230, 311] width 261 height 41
click at [313, 32] on icon at bounding box center [312, 32] width 6 height 6
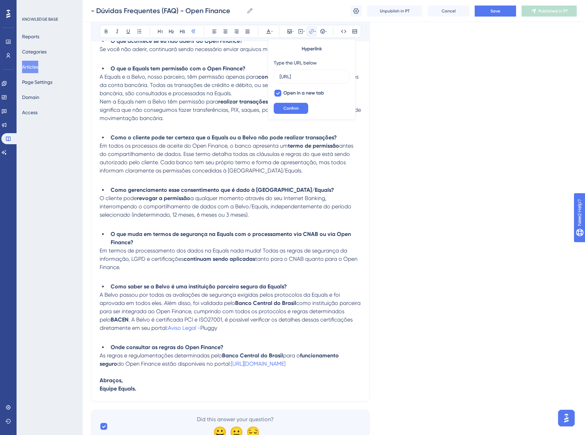
scroll to position [0, 14]
click at [312, 33] on icon at bounding box center [311, 31] width 4 height 4
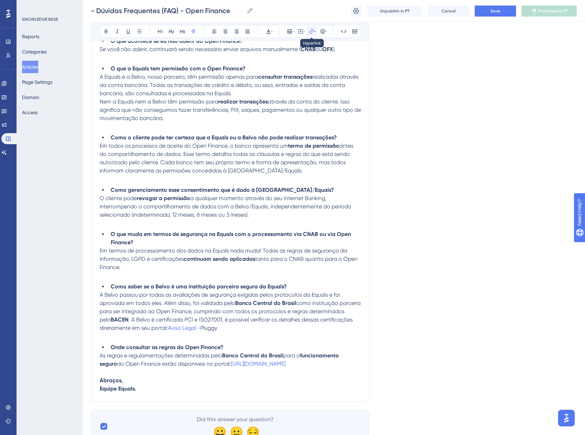
click at [312, 33] on icon at bounding box center [312, 32] width 6 height 6
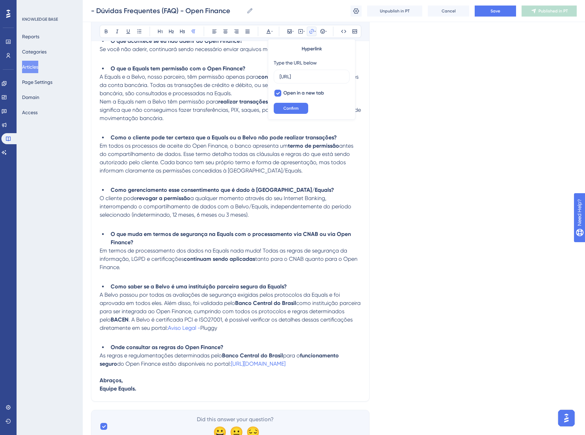
scroll to position [0, 14]
click at [304, 73] on input "[URL]" at bounding box center [312, 77] width 64 height 8
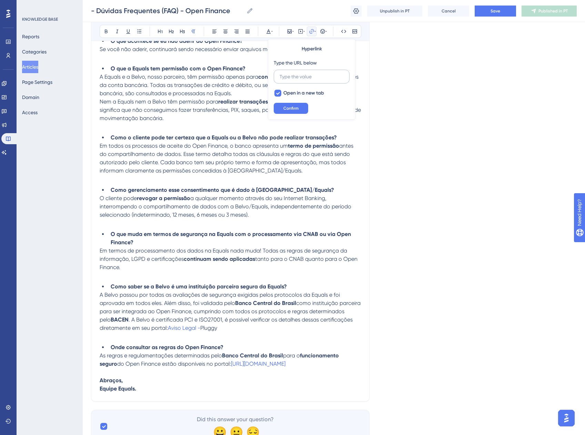
scroll to position [0, 0]
click at [294, 106] on span "Confirm" at bounding box center [290, 108] width 15 height 6
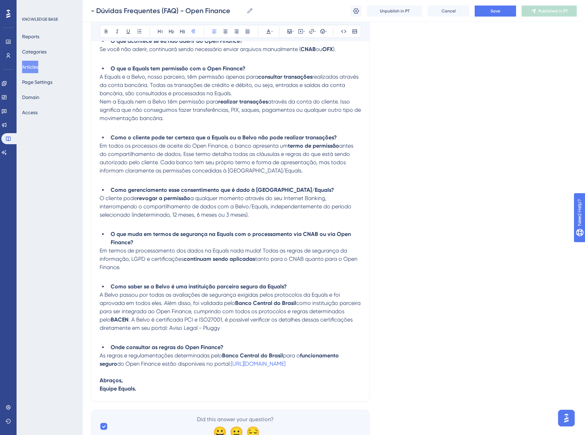
click at [309, 356] on strong "funcionamento seguro" at bounding box center [220, 359] width 241 height 15
drag, startPoint x: 264, startPoint y: 327, endPoint x: 204, endPoint y: 325, distance: 60.0
click at [204, 325] on p "A Belvo passou por todas as avaliações de segurança exigidas pelos protocolos d…" at bounding box center [230, 311] width 261 height 41
click at [311, 32] on icon at bounding box center [312, 32] width 6 height 6
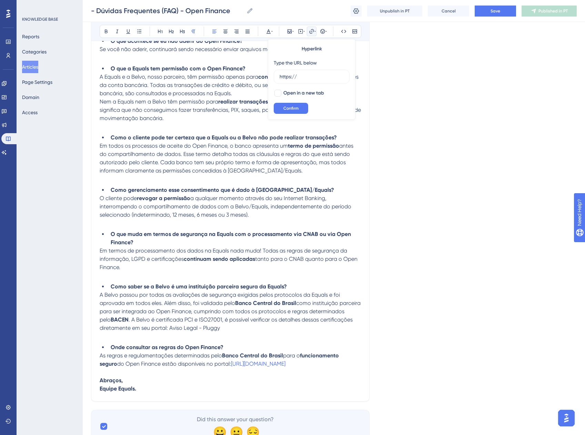
drag, startPoint x: 301, startPoint y: 76, endPoint x: 264, endPoint y: 75, distance: 36.9
click at [264, 75] on div "Bold Italic Underline Bullet Point Heading 1 Heading 2 Heading 3 Normal Align L…" at bounding box center [230, 158] width 261 height 467
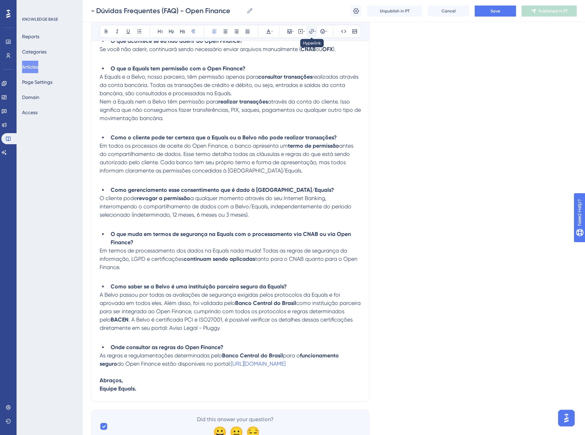
click at [312, 34] on icon at bounding box center [312, 32] width 6 height 6
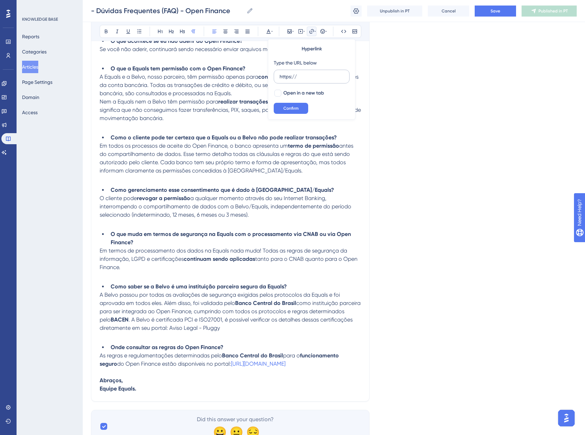
click at [300, 75] on input "https://" at bounding box center [312, 77] width 64 height 8
type input "[URL]"
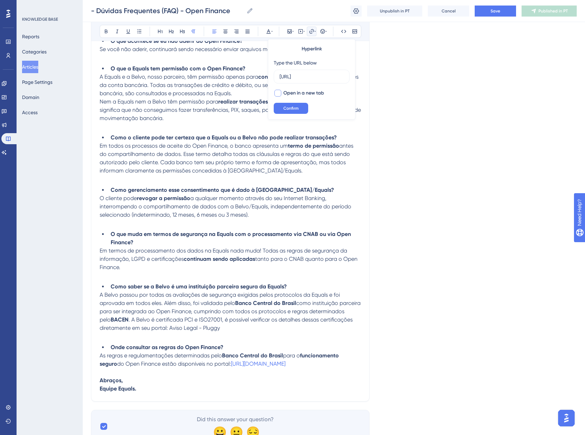
click at [285, 92] on span "Open in a new tab" at bounding box center [303, 93] width 41 height 8
checkbox input "true"
click at [285, 110] on span "Confirm" at bounding box center [290, 108] width 15 height 6
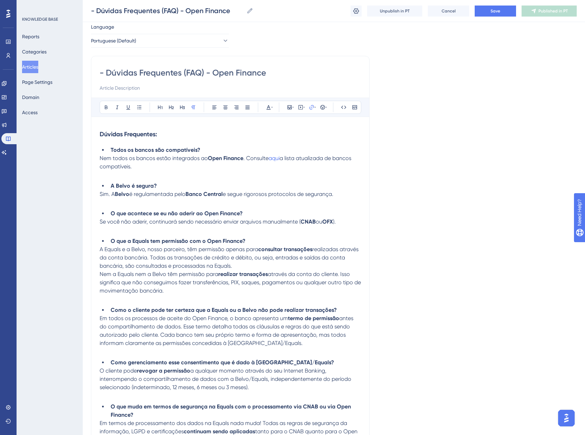
scroll to position [194, 0]
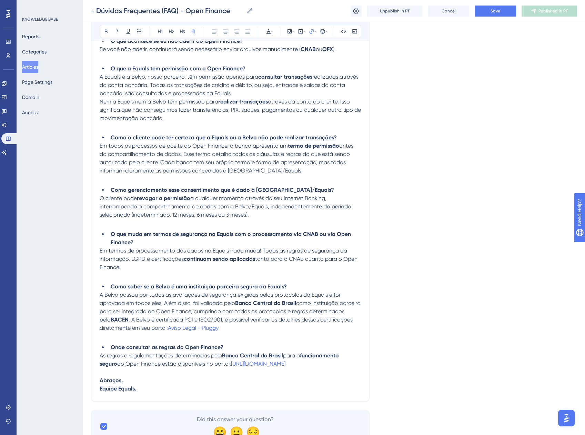
click at [415, 287] on div "Language Portuguese (Default) - Dúvidas Frequentes (FAQ) - Open Finance Bold It…" at bounding box center [334, 146] width 486 height 592
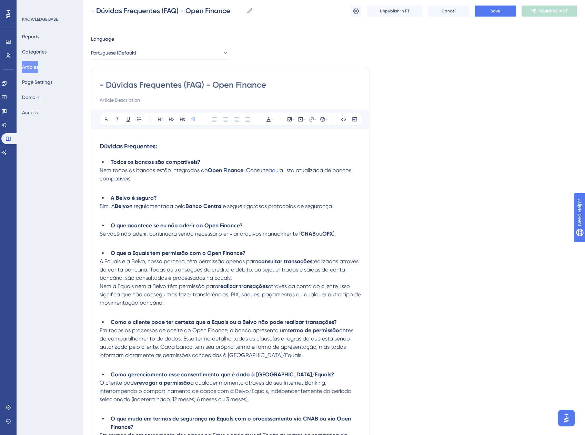
scroll to position [0, 0]
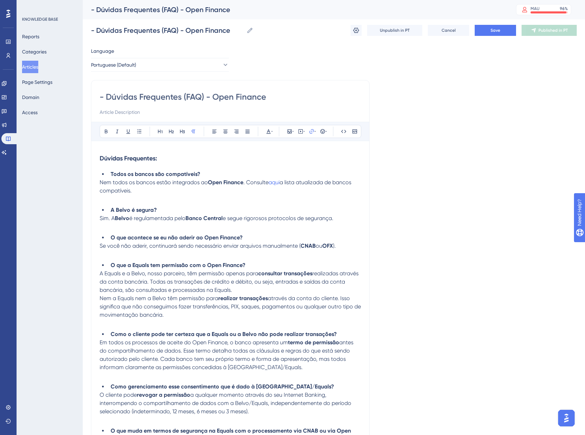
click at [122, 207] on strong "A Belvo é segura?" at bounding box center [134, 209] width 46 height 7
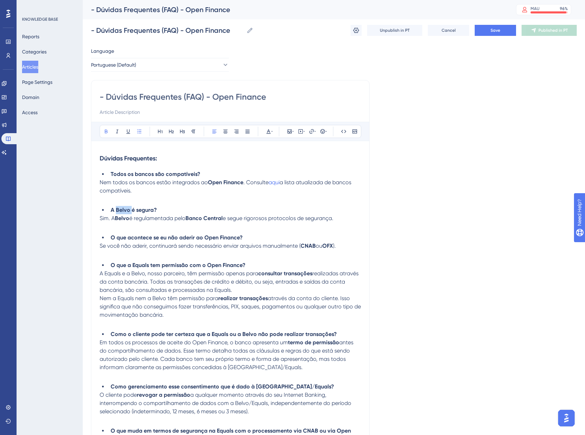
click at [122, 207] on strong "A Belvo é segura?" at bounding box center [134, 209] width 46 height 7
click at [119, 207] on strong "A Oluggy é segura?" at bounding box center [136, 209] width 50 height 7
click at [122, 207] on strong "A Pluggy é segura?" at bounding box center [135, 209] width 49 height 7
copy strong "Pluggy"
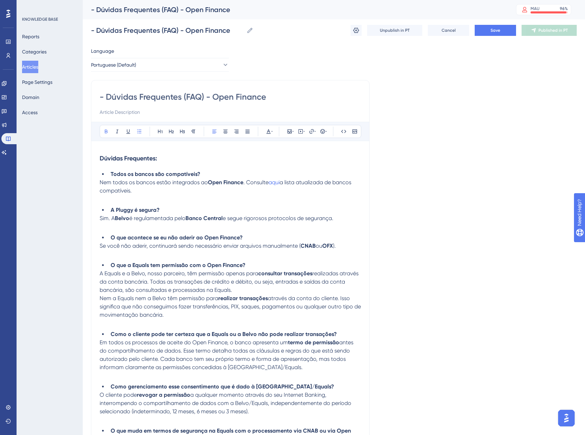
click at [122, 219] on strong "Belvo" at bounding box center [122, 218] width 14 height 7
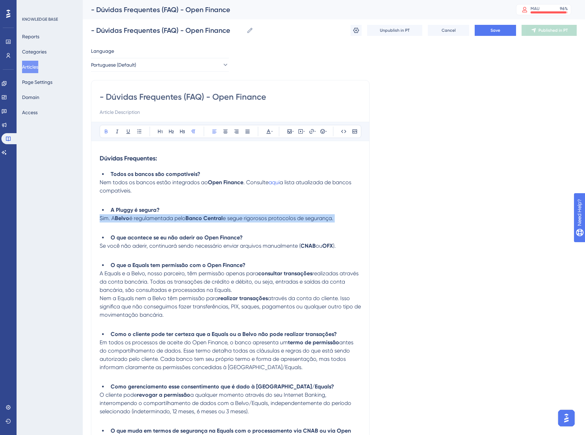
click at [122, 219] on strong "Belvo" at bounding box center [122, 218] width 14 height 7
click at [121, 219] on strong "Belvo" at bounding box center [122, 218] width 14 height 7
click at [122, 219] on strong "Belvo" at bounding box center [122, 218] width 14 height 7
click at [128, 229] on p "Sim. A Belvo é regulamentada pelo Banco Central e segue rigorosos protocolos de…" at bounding box center [230, 222] width 261 height 17
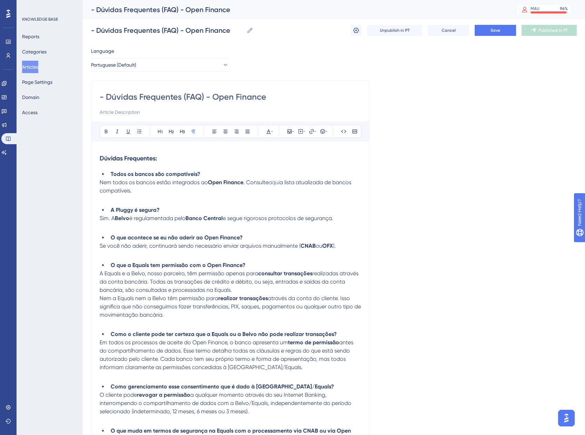
click at [123, 219] on strong "Belvo" at bounding box center [122, 218] width 14 height 7
click at [139, 273] on span "A Equals e a Belvo, nosso parceiro, têm permissão apenas para" at bounding box center [179, 273] width 159 height 7
click at [162, 295] on span "Nem a Equals nem a Belvo têm permissão para" at bounding box center [159, 298] width 119 height 7
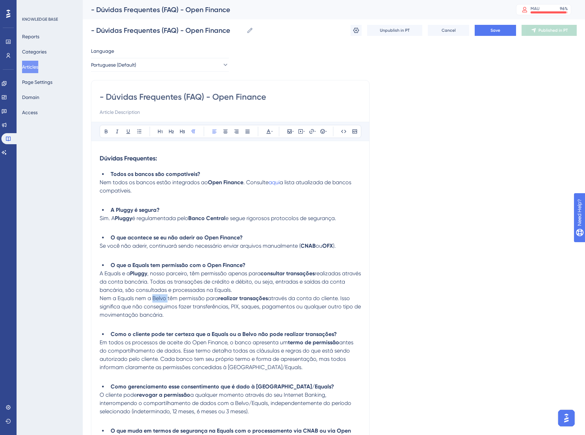
click at [162, 295] on span "Nem a Equals nem a Belvo têm permissão para" at bounding box center [159, 298] width 119 height 7
click at [248, 333] on strong "Como o cliente pode ter certeza que a Equals ou a Belvo não pode realizar trans…" at bounding box center [224, 334] width 226 height 7
click at [238, 367] on span "antes do compartilhamento de dados. Esse termo detalha todas as cláusulas e reg…" at bounding box center [227, 354] width 255 height 31
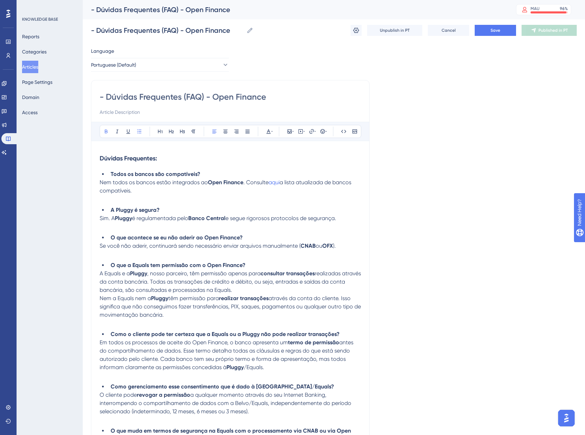
click at [264, 387] on strong "Como gerenciamento esse consentimento que é dado à [GEOGRAPHIC_DATA]/Equals?" at bounding box center [222, 386] width 223 height 7
click at [237, 403] on span "a qualquer momento através do seu Internet Banking, interrompendo o compartilha…" at bounding box center [226, 402] width 253 height 23
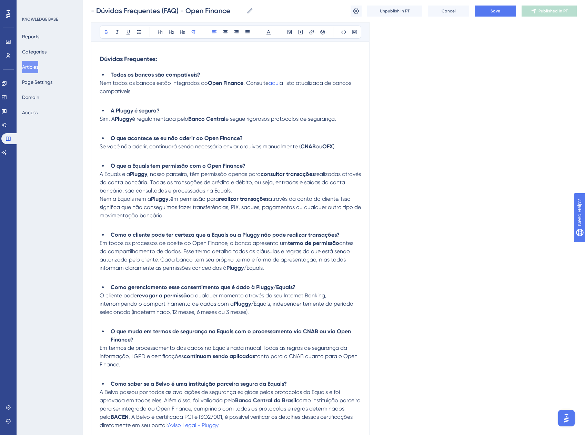
scroll to position [103, 0]
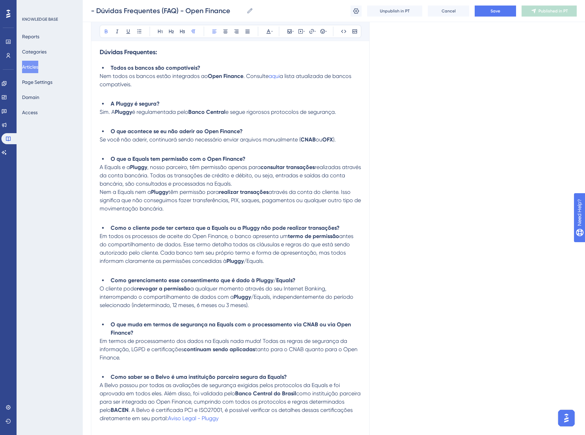
click at [162, 377] on strong "Como saber se a Belvo é uma instituição parceira segura da Equals?" at bounding box center [199, 376] width 176 height 7
click at [115, 386] on span "A Belvo passou por todas as avaliações de segurança exigidas pelos protocolos d…" at bounding box center [221, 389] width 242 height 15
click at [184, 409] on span ". A Belvo é certificada PCI e ISO27001, é possível verificar os detalhes dessas…" at bounding box center [227, 413] width 254 height 15
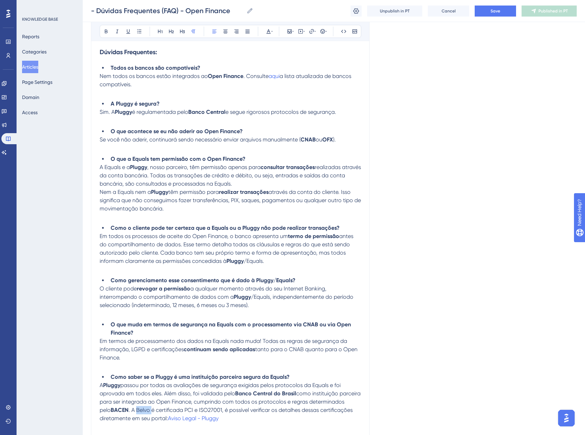
click at [184, 409] on span ". A Belvo é certificada PCI e ISO27001, é possível verificar os detalhes dessas…" at bounding box center [227, 413] width 254 height 15
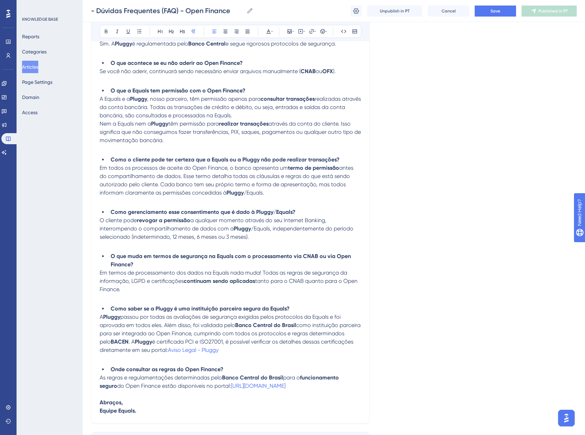
scroll to position [172, 0]
click at [219, 351] on span "Aviso Legal - Pluggy" at bounding box center [193, 349] width 51 height 7
drag, startPoint x: 243, startPoint y: 339, endPoint x: 265, endPoint y: 341, distance: 22.5
click at [265, 341] on span "é certificada PCI e ISO27001, é possível verificar os detalhes dessas certifica…" at bounding box center [227, 344] width 255 height 15
copy span "ISO27001"
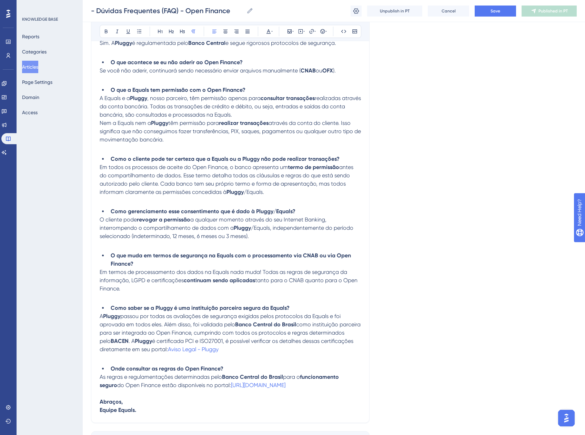
click at [282, 355] on p at bounding box center [230, 357] width 261 height 8
drag, startPoint x: 274, startPoint y: 352, endPoint x: 221, endPoint y: 350, distance: 52.4
click at [221, 350] on p "A Pluggy passou por todas as avaliações de segurança exigidas pelos protocolos …" at bounding box center [230, 332] width 261 height 41
click at [219, 348] on span "Aviso Legal - Pluggy" at bounding box center [193, 349] width 51 height 7
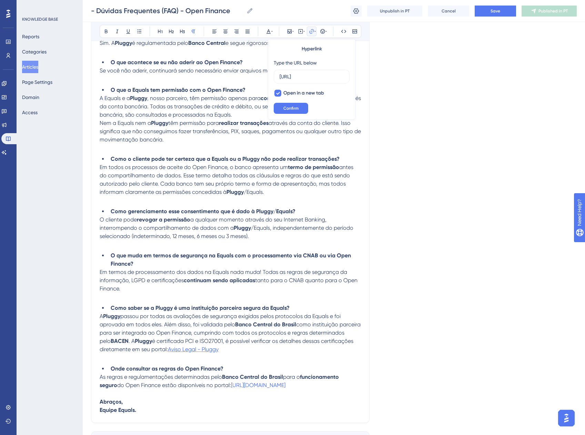
scroll to position [0, 0]
click at [219, 348] on span "Aviso Legal - Pluggy" at bounding box center [193, 349] width 51 height 7
click at [317, 79] on input "[URL]" at bounding box center [312, 77] width 64 height 8
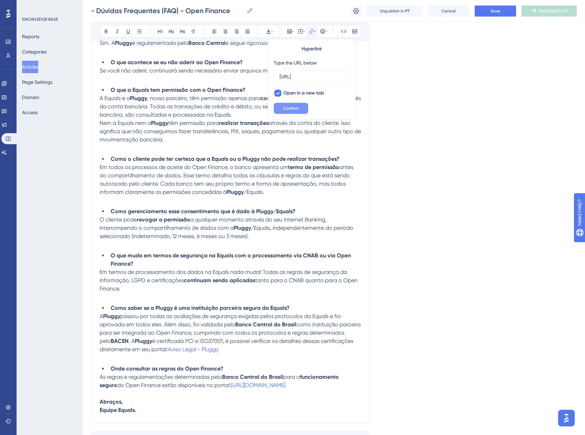
type input "[URL]"
click at [286, 108] on span "Confirm" at bounding box center [290, 108] width 15 height 6
click at [219, 351] on span "Aviso Legal - Pluggy" at bounding box center [193, 349] width 51 height 7
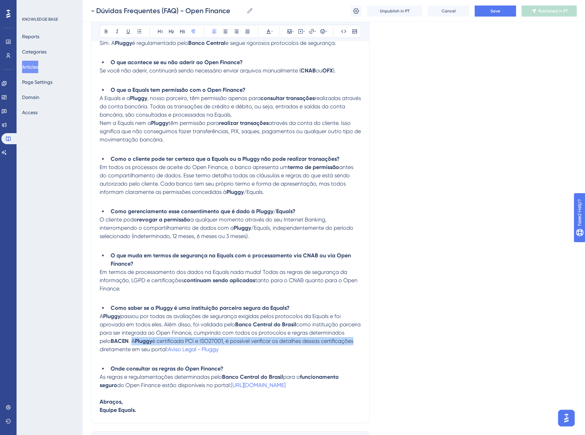
drag, startPoint x: 171, startPoint y: 339, endPoint x: 151, endPoint y: 350, distance: 22.8
click at [151, 350] on p "A Pluggy passou por todas as avaliações de segurança exigidas pelos protocolos …" at bounding box center [230, 332] width 261 height 41
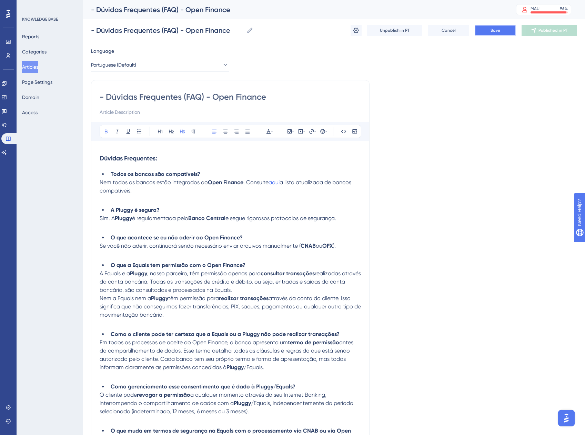
click at [499, 32] on span "Save" at bounding box center [495, 31] width 10 height 6
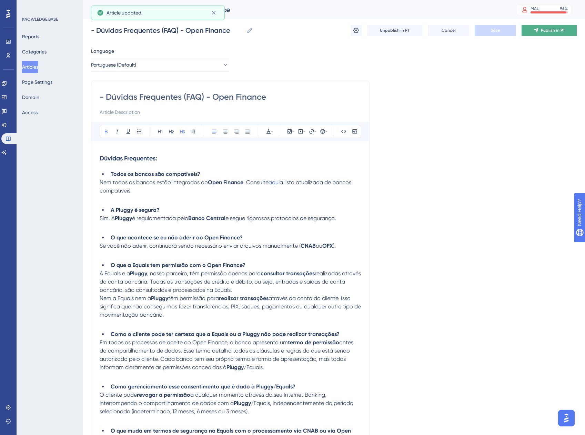
click at [541, 30] on span "Publish in PT" at bounding box center [553, 31] width 24 height 6
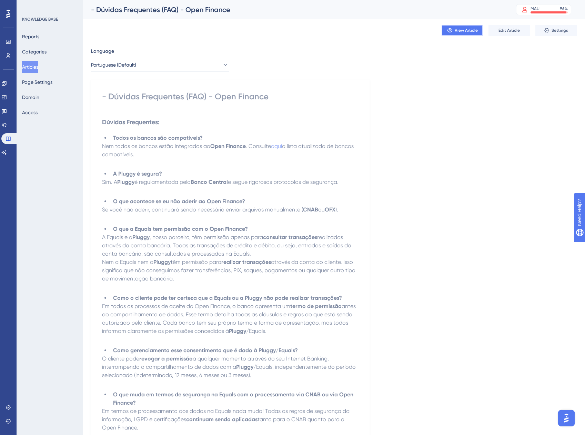
click at [456, 29] on span "View Article" at bounding box center [466, 31] width 23 height 6
